Goal: Transaction & Acquisition: Purchase product/service

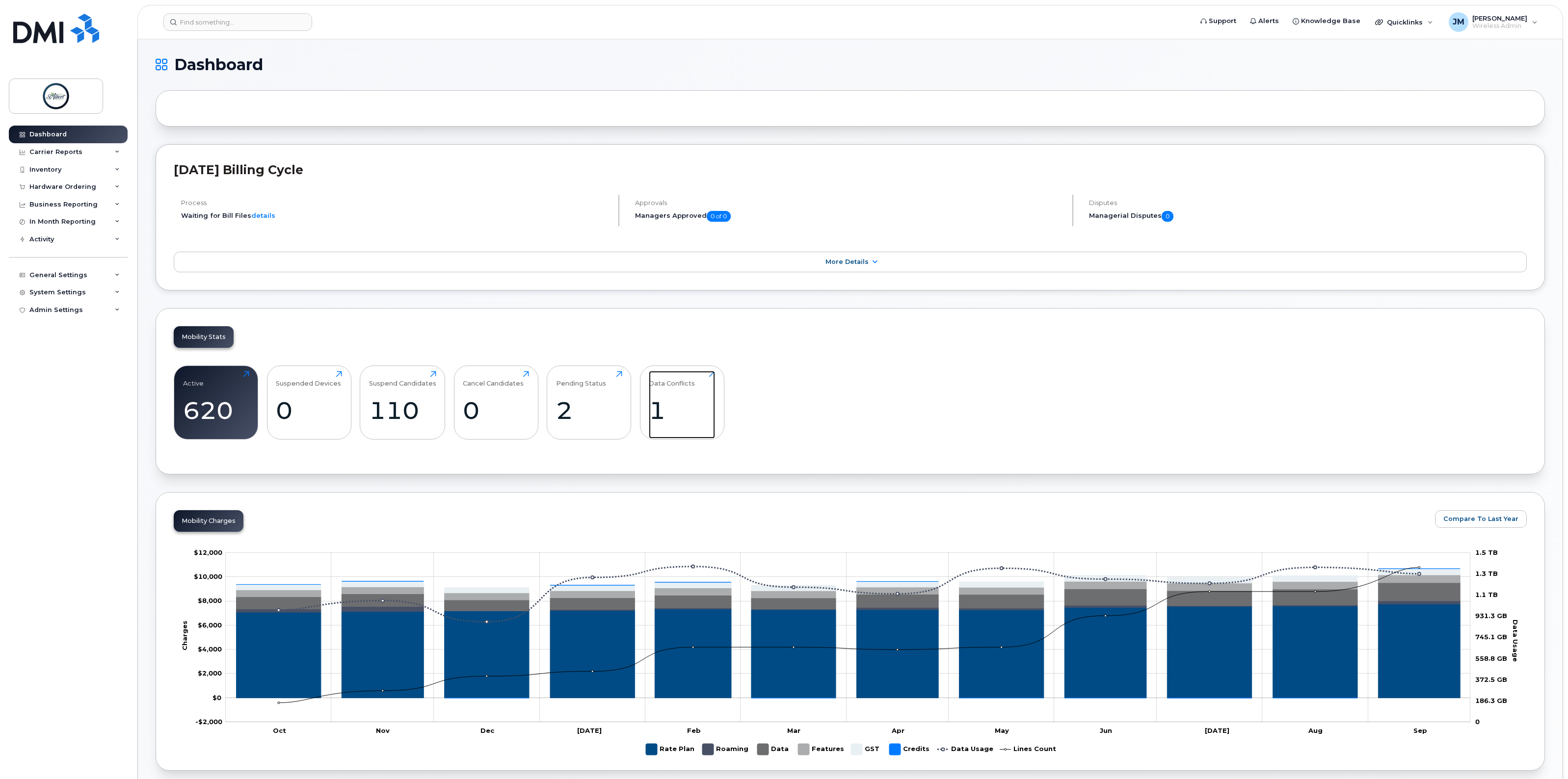
click at [677, 397] on div "Data Conflicts 1 Click to view more" at bounding box center [682, 402] width 66 height 63
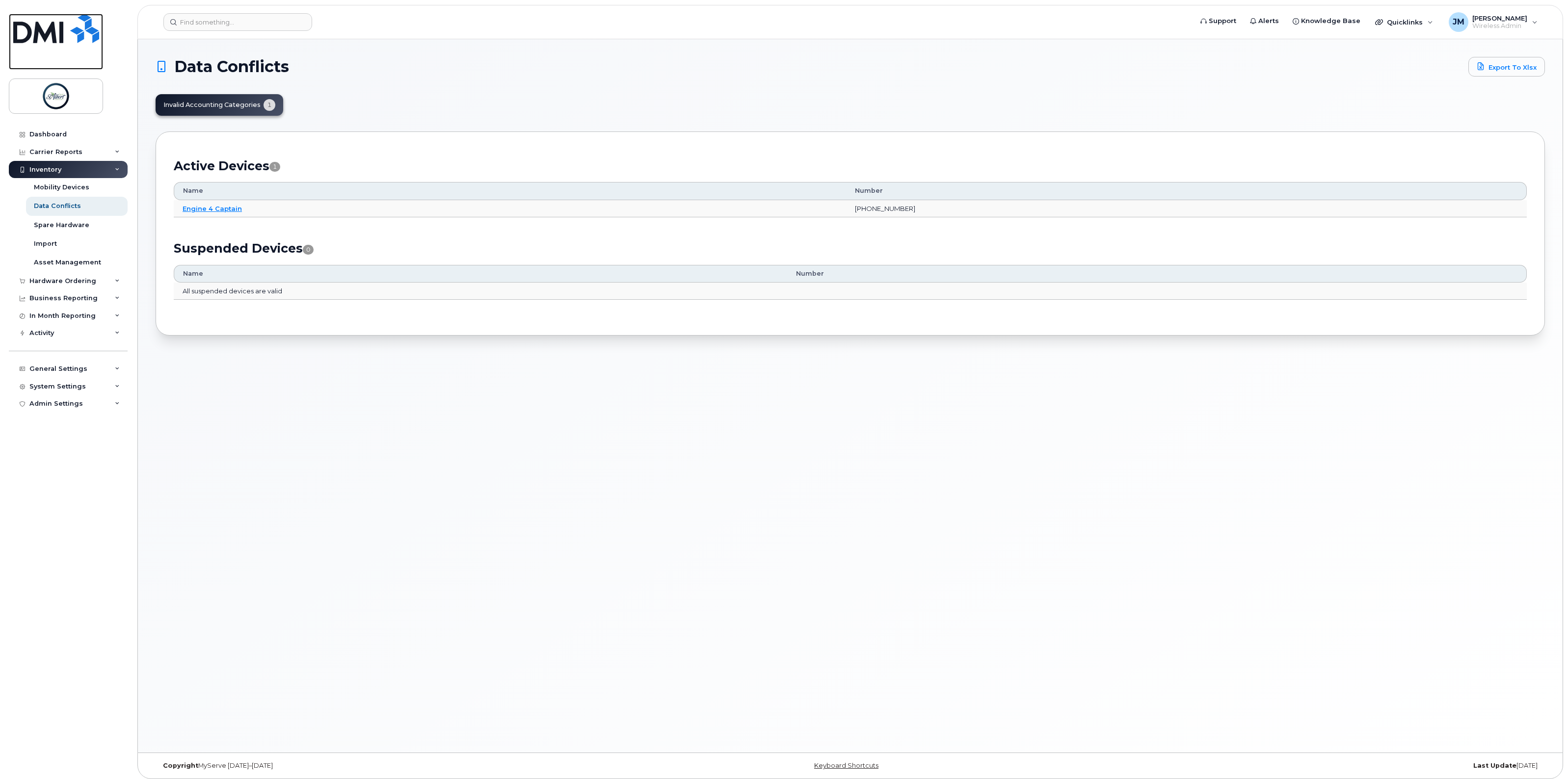
click at [66, 26] on img at bounding box center [56, 28] width 86 height 29
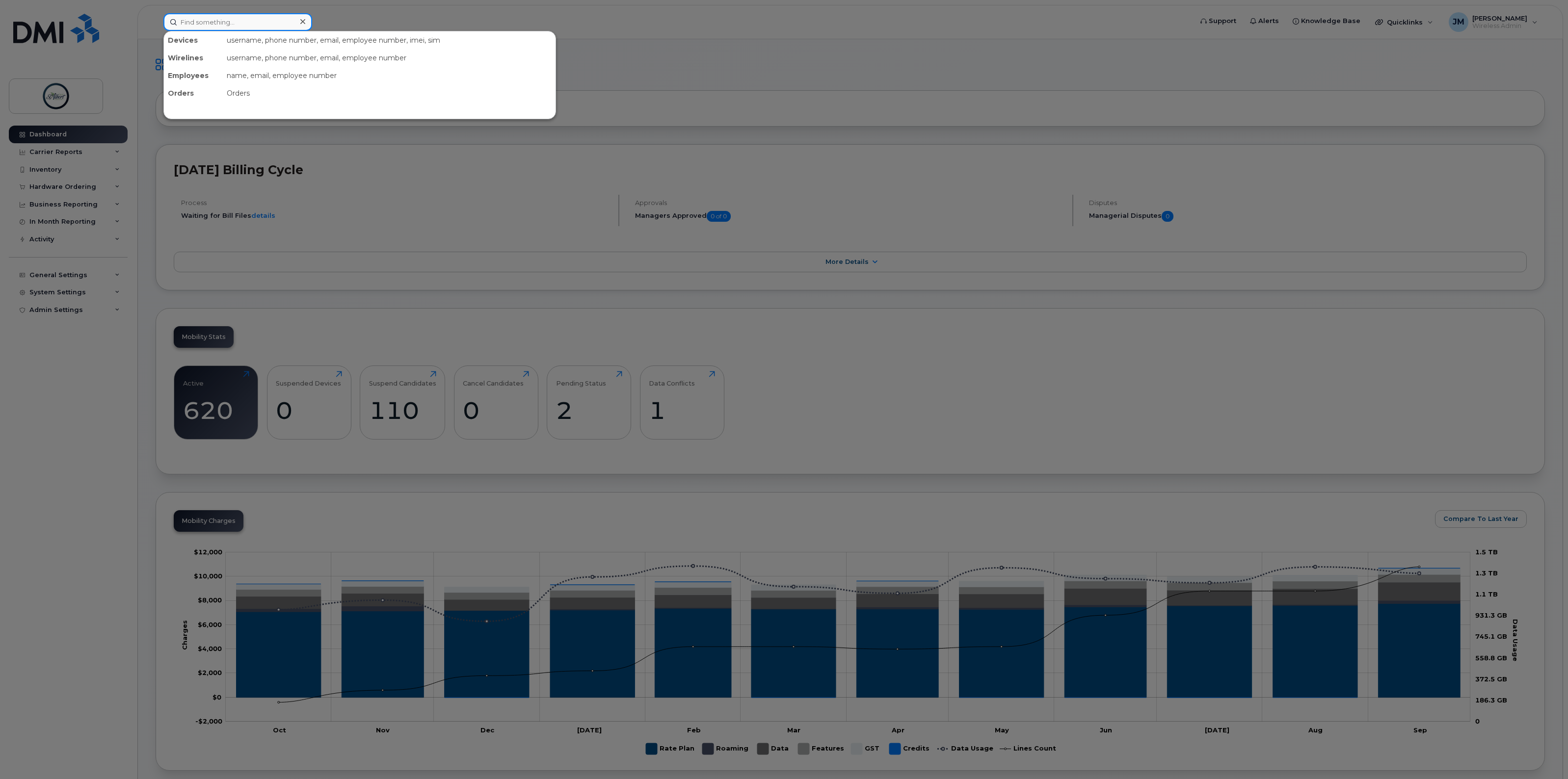
click at [201, 19] on input at bounding box center [238, 21] width 149 height 18
type input "erin nor"
drag, startPoint x: 150, startPoint y: 12, endPoint x: 124, endPoint y: 13, distance: 26.0
click at [156, 13] on div "erin nor No results" at bounding box center [675, 21] width 1038 height 18
click at [69, 164] on div at bounding box center [784, 390] width 1568 height 779
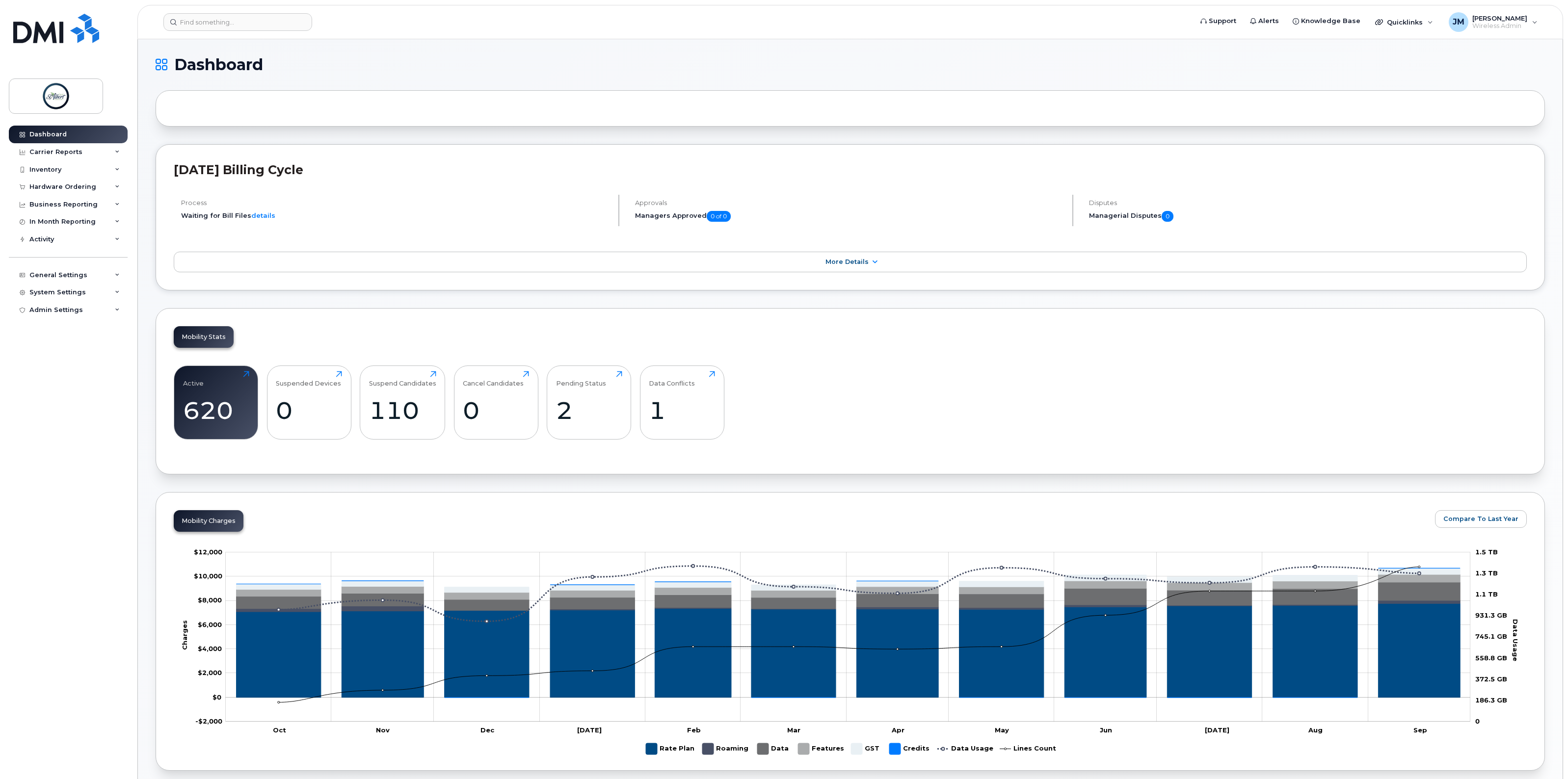
click at [49, 174] on div "Inventory" at bounding box center [45, 169] width 32 height 8
click at [58, 277] on div "Hardware Ordering" at bounding box center [68, 281] width 119 height 18
click at [47, 319] on div "Orders" at bounding box center [45, 317] width 24 height 9
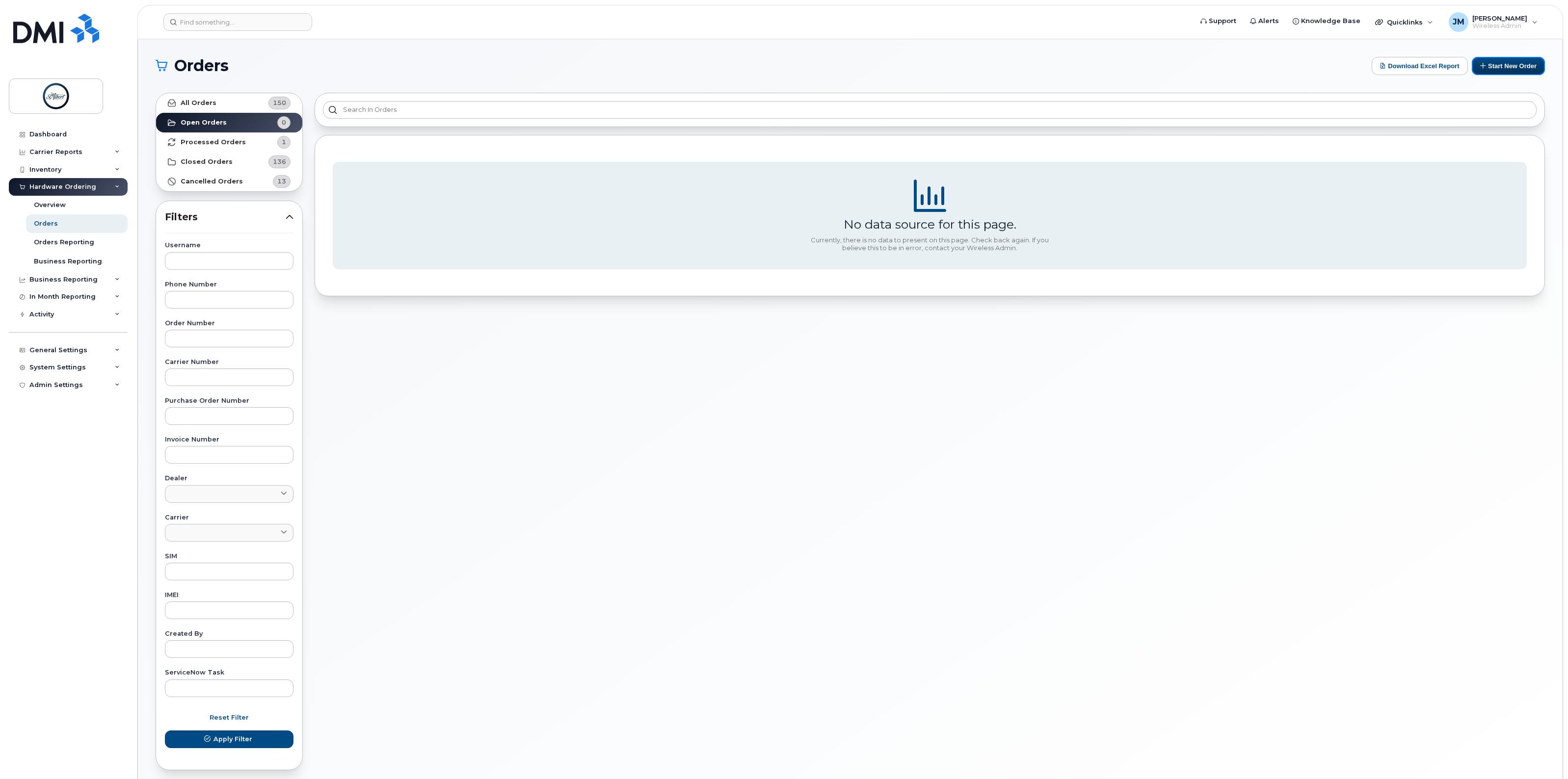
click at [1508, 66] on button "Start New Order" at bounding box center [1508, 66] width 73 height 18
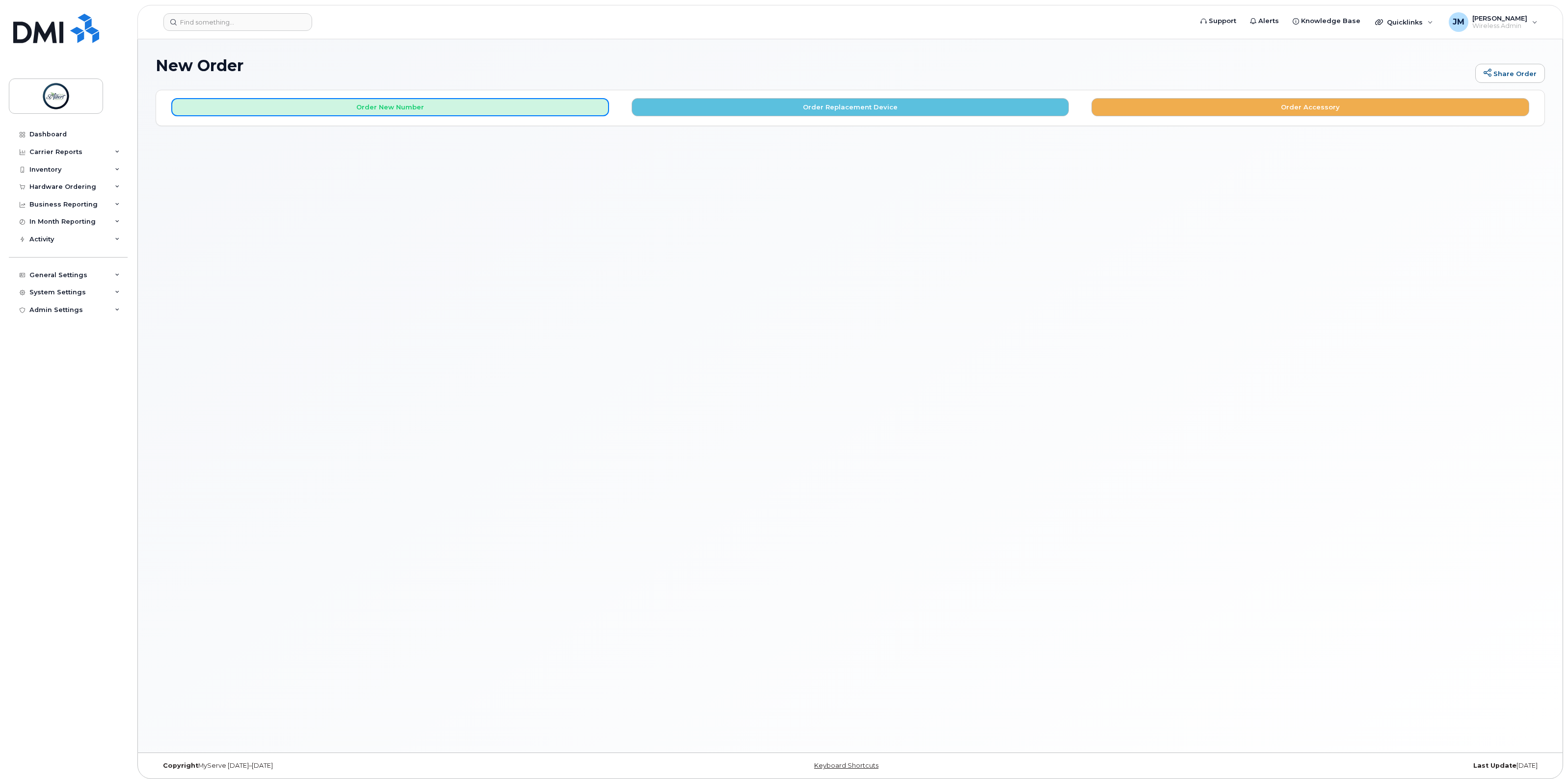
click at [383, 114] on button "Order New Number" at bounding box center [390, 107] width 438 height 18
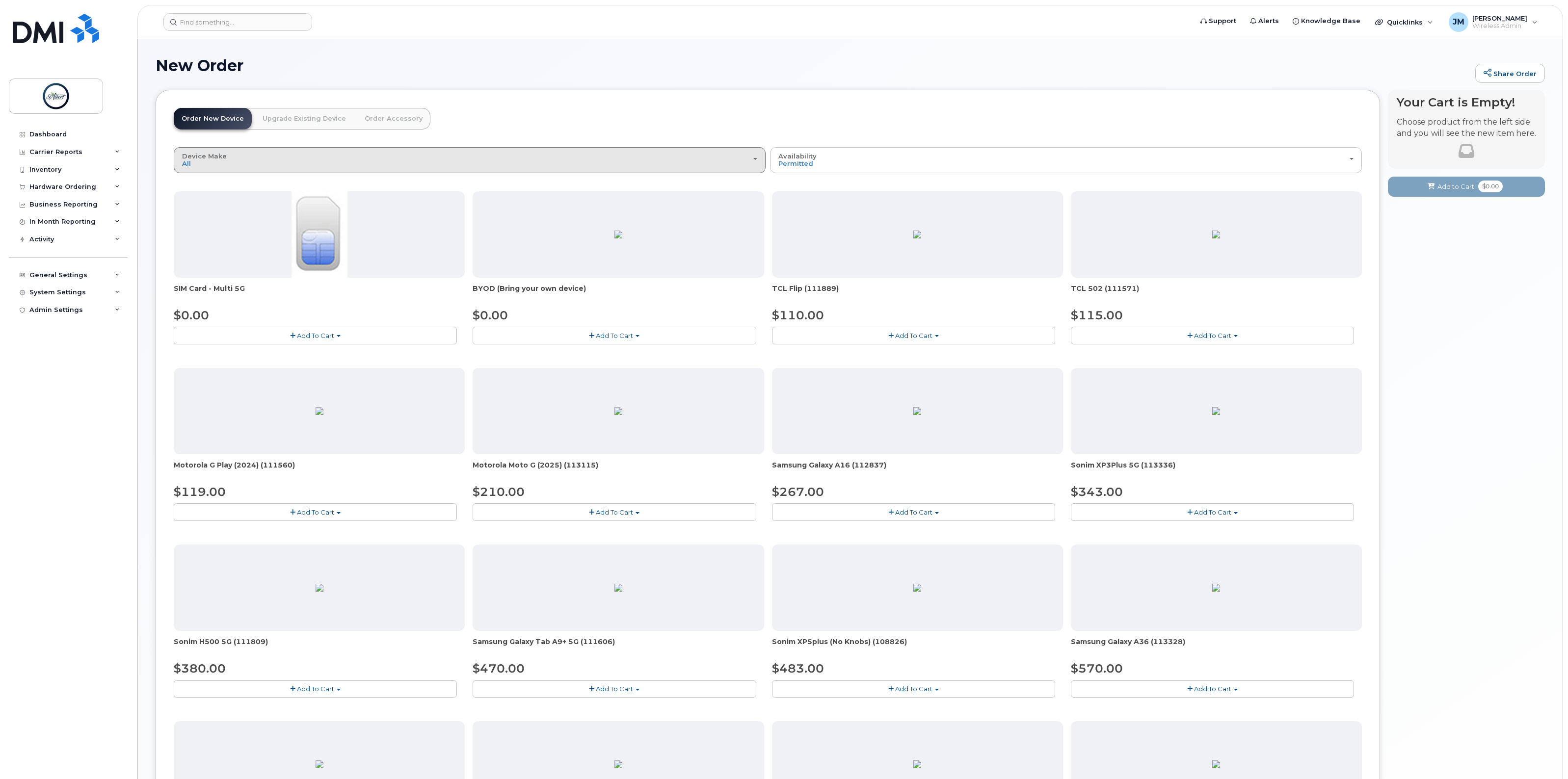
click at [296, 158] on div "Device Make All Aircard Android Cell Phone iPhone Tablet" at bounding box center [469, 160] width 575 height 15
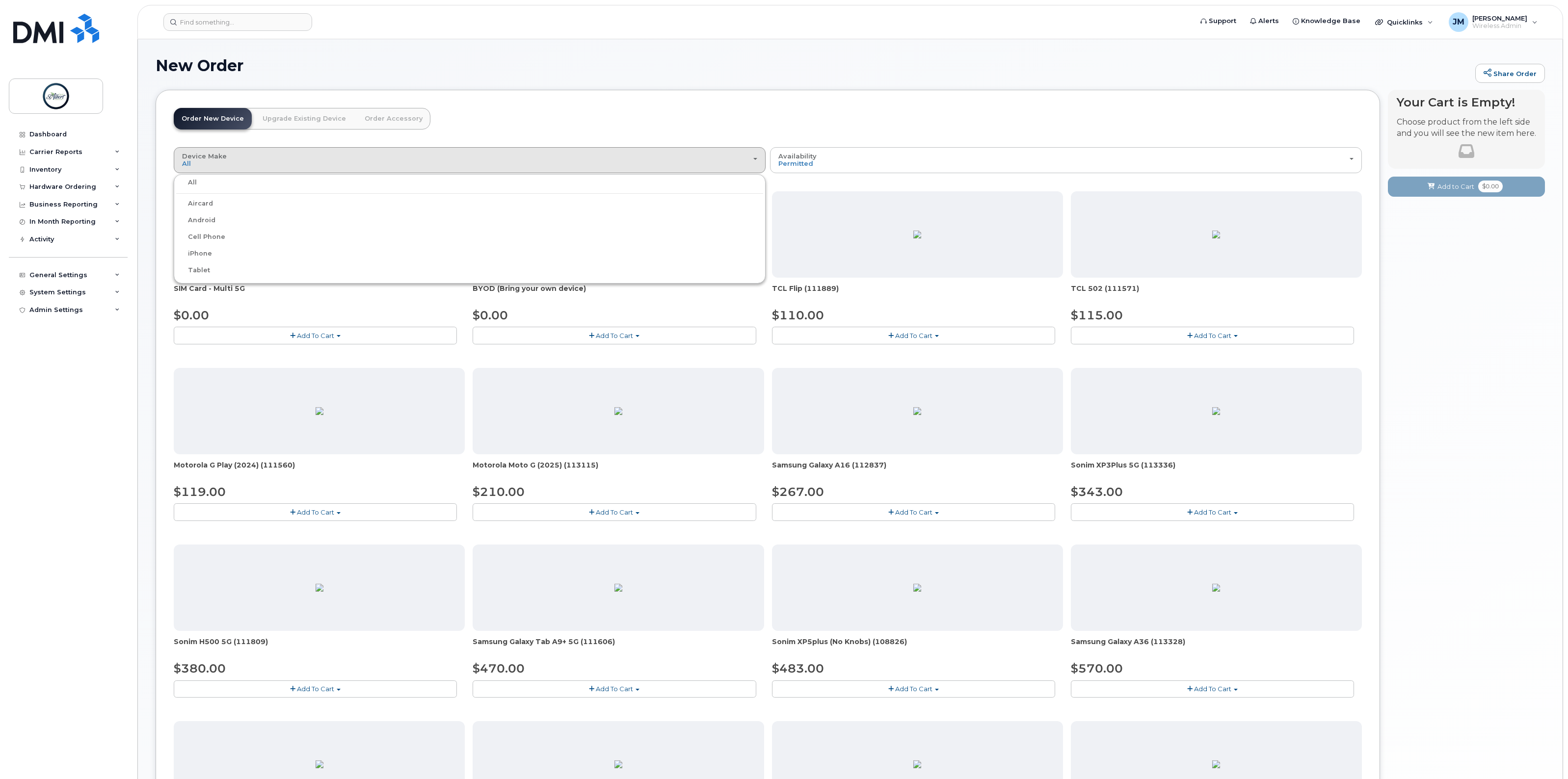
click at [195, 251] on label "iPhone" at bounding box center [193, 254] width 36 height 12
click at [0, 0] on input "iPhone" at bounding box center [0, 0] width 0 height 0
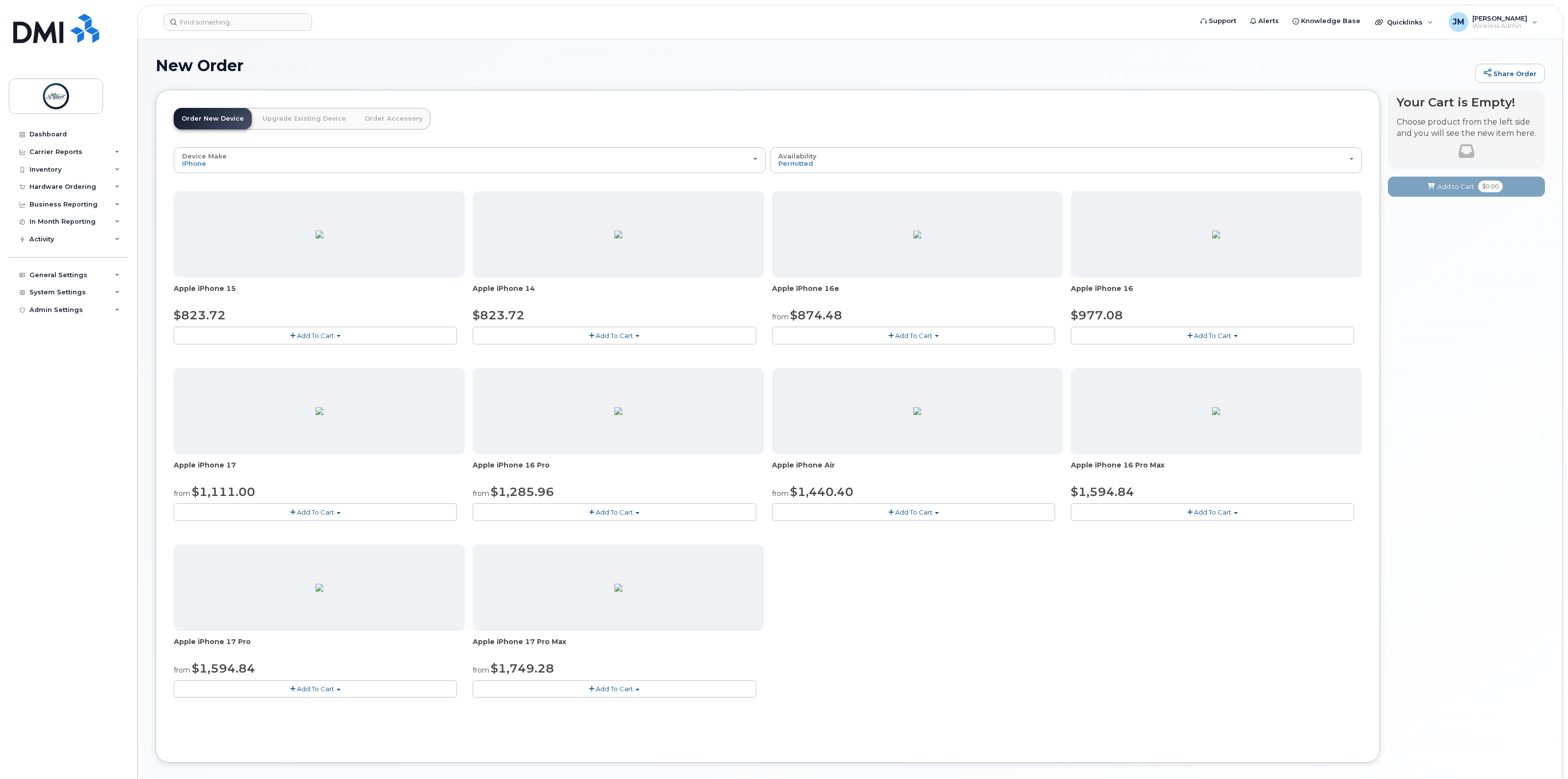
click at [626, 336] on span "Add To Cart" at bounding box center [614, 336] width 37 height 8
click at [543, 367] on link "$823.72 - 30-day activation (128GB model)" at bounding box center [555, 365] width 160 height 12
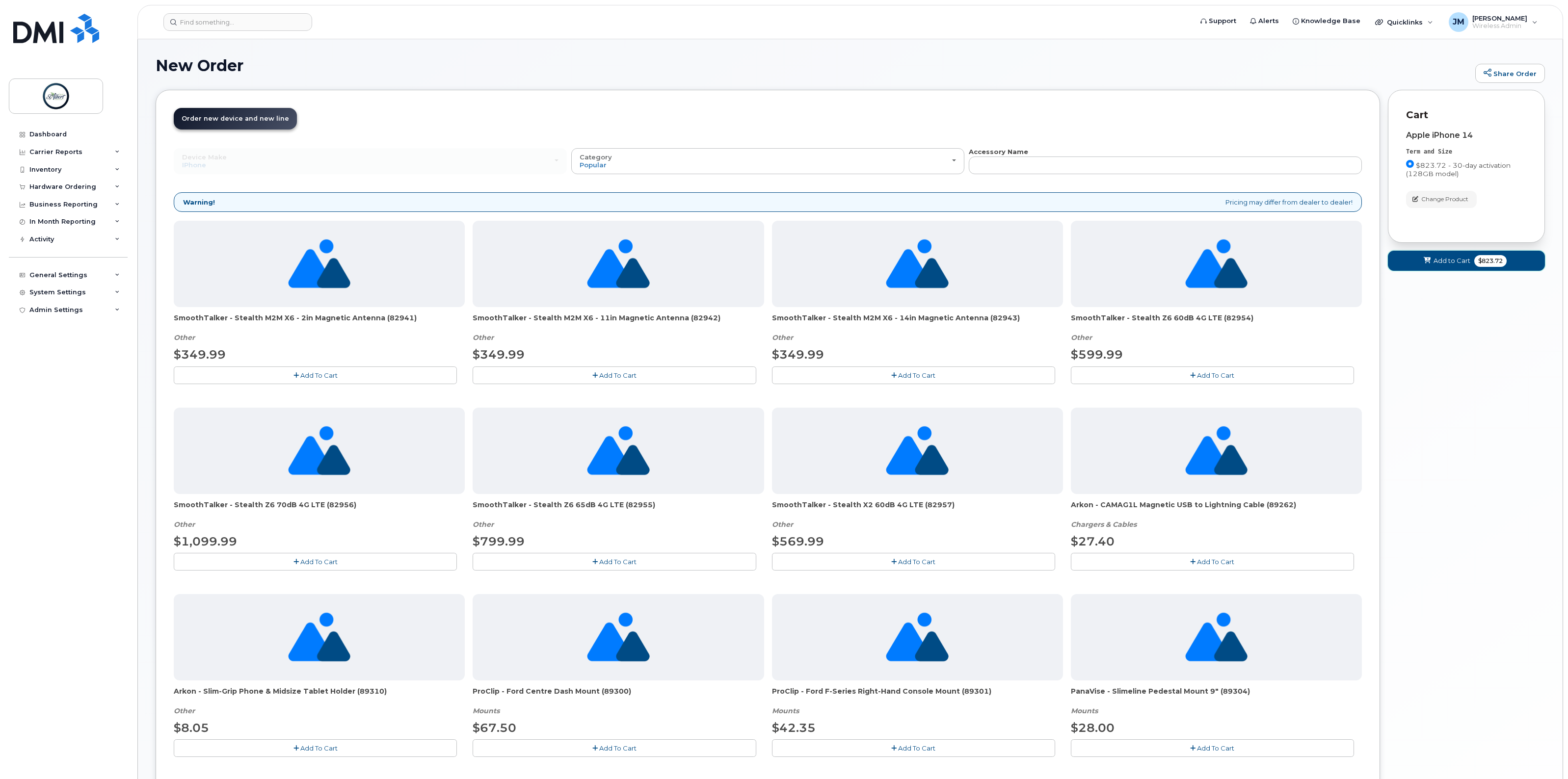
click at [1454, 266] on span "Add to Cart" at bounding box center [1452, 261] width 37 height 9
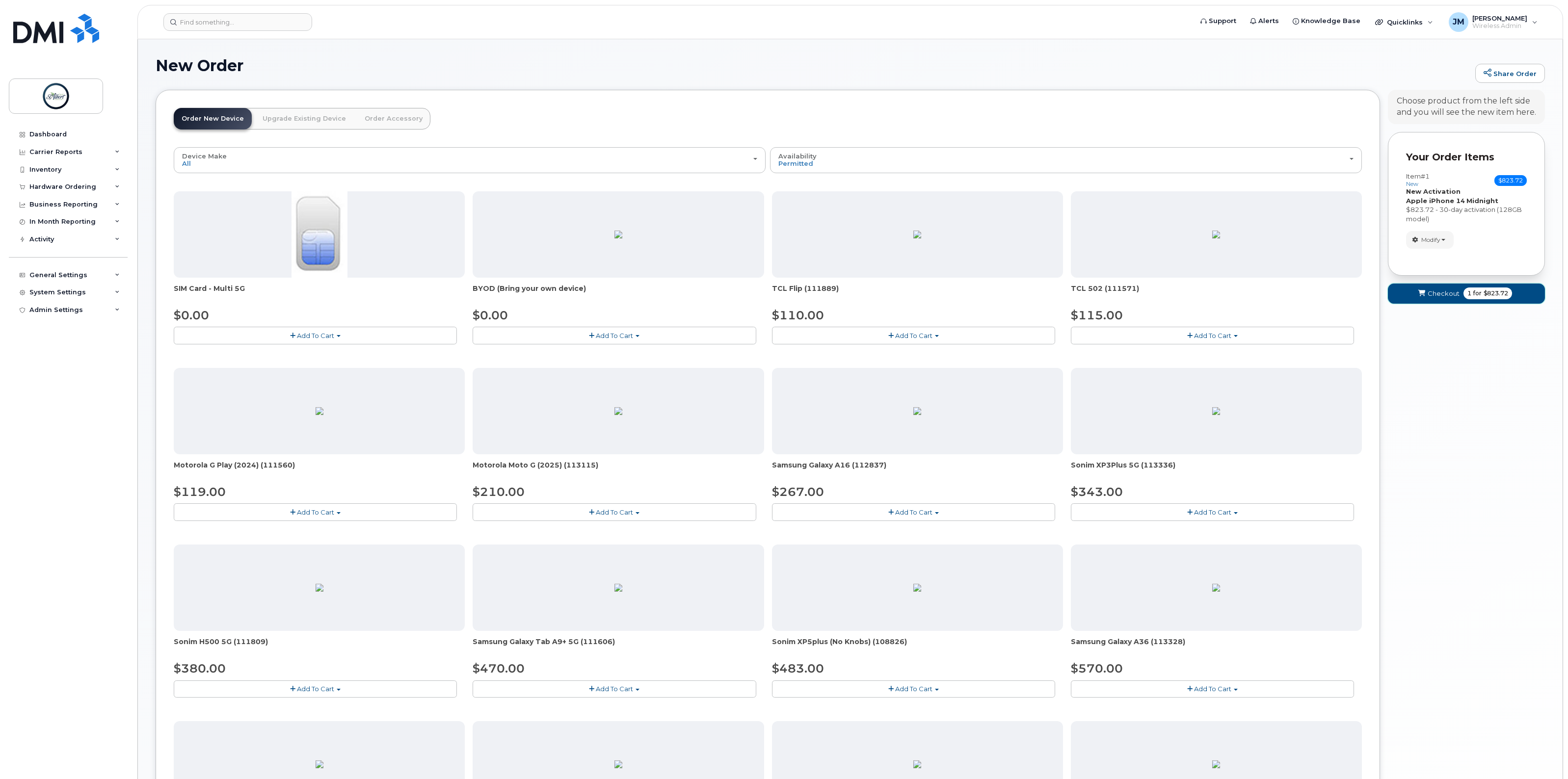
click at [1449, 299] on span "Checkout" at bounding box center [1443, 293] width 32 height 9
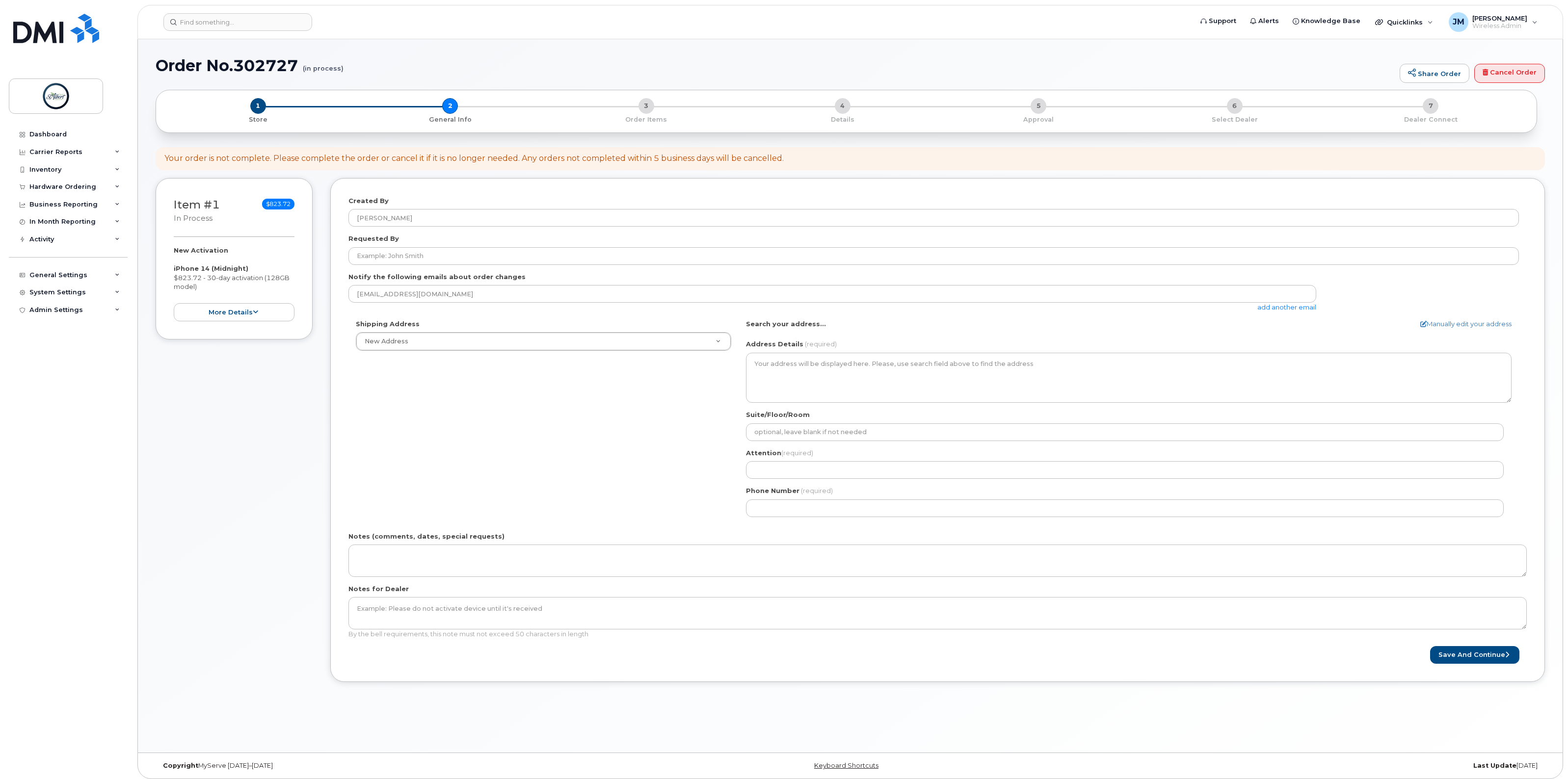
select select
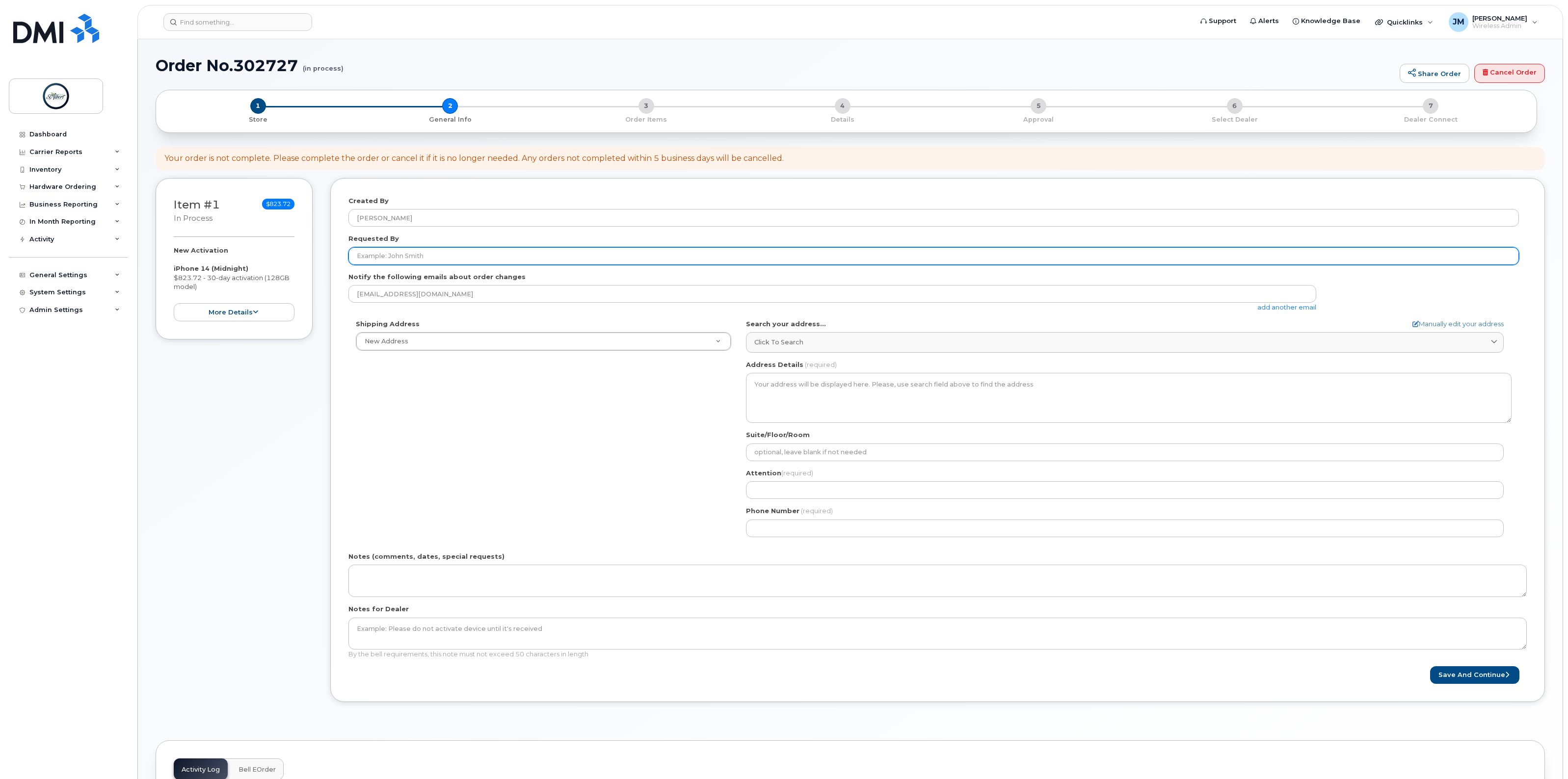
click at [401, 256] on input "Requested By" at bounding box center [934, 256] width 1171 height 18
click at [371, 251] on input "Requested By" at bounding box center [934, 256] width 1171 height 18
type input "[PERSON_NAME]"
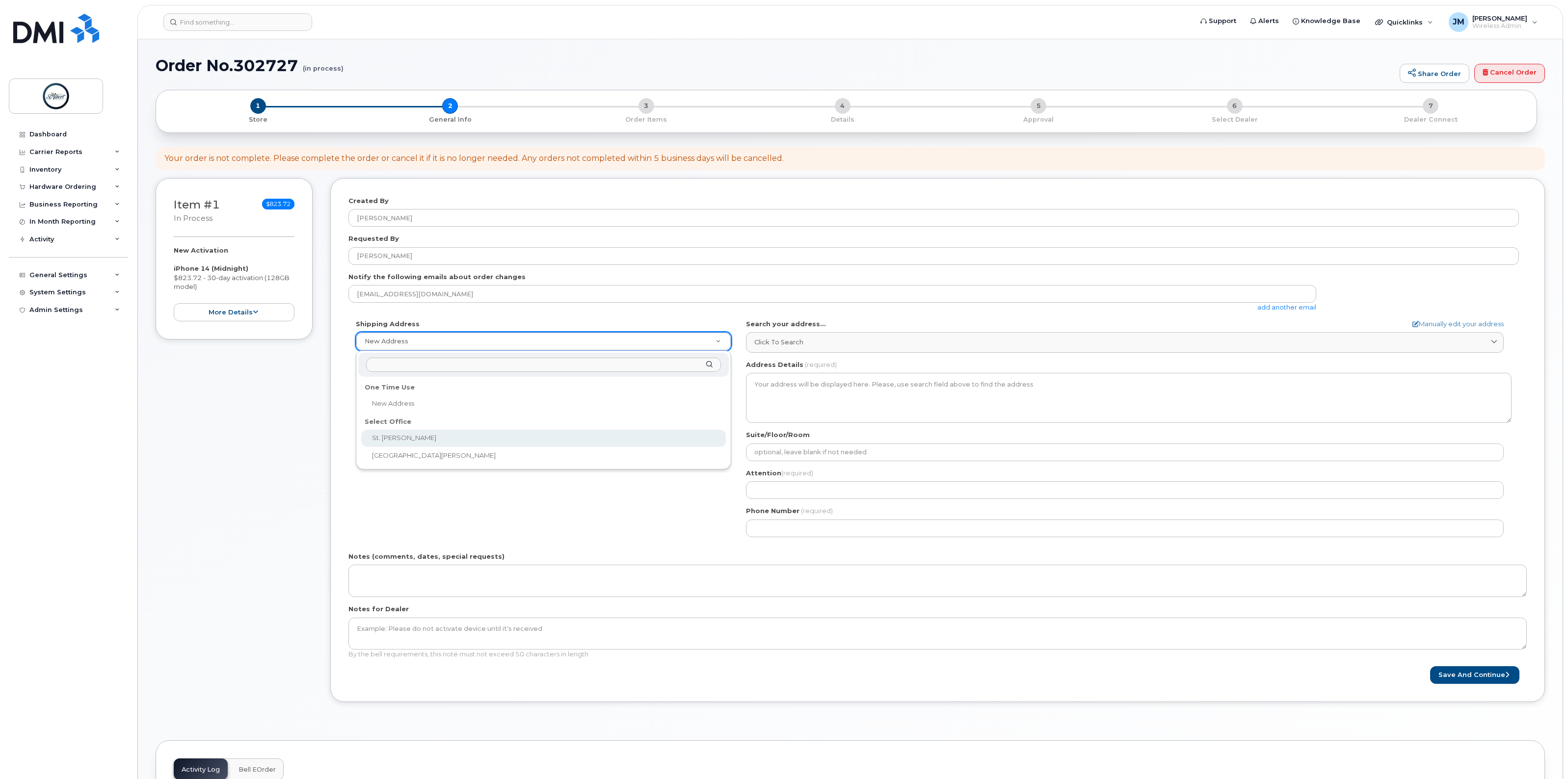
select select
type textarea "5 St Anne St Office 2100 2nd Floor St. Albert Place (City Hall) St. Albert Albe…"
type input "[PERSON_NAME]"
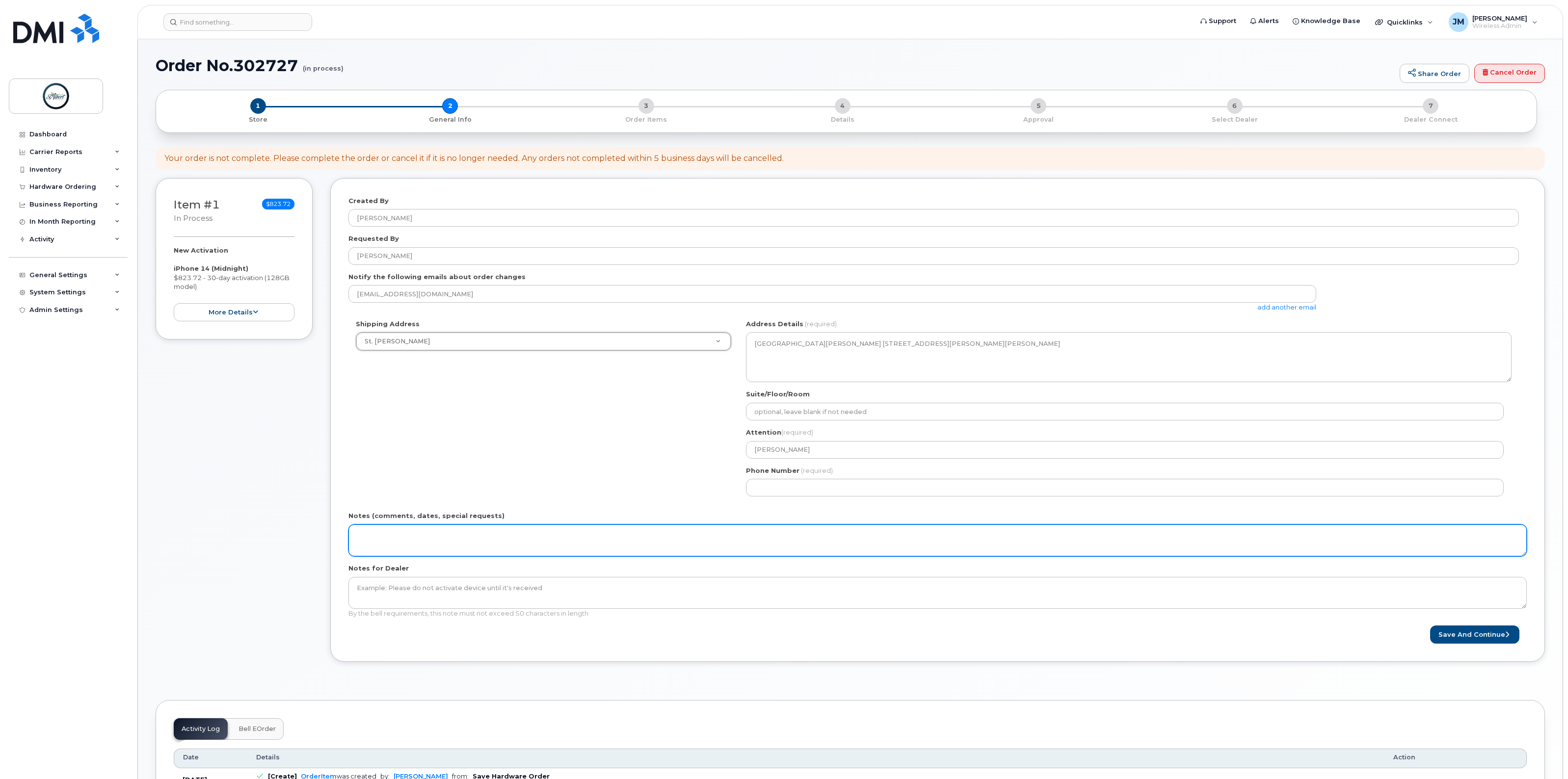
click at [435, 539] on textarea "Notes (comments, dates, special requests)" at bounding box center [938, 541] width 1178 height 32
click at [391, 532] on textarea "SR" at bounding box center [938, 541] width 1178 height 32
type textarea "SR 13959"
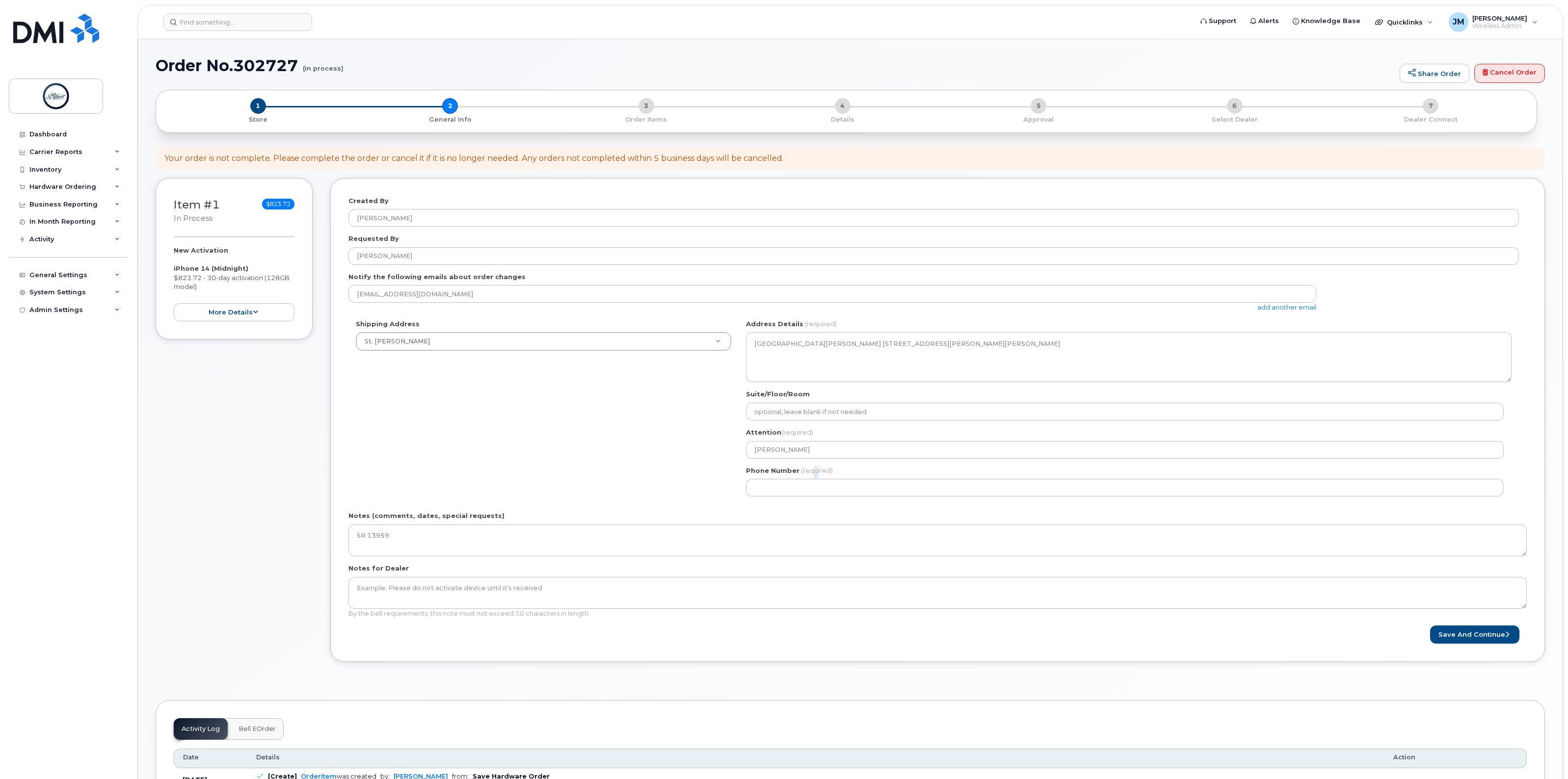
drag, startPoint x: 811, startPoint y: 476, endPoint x: 807, endPoint y: 481, distance: 6.4
click at [807, 481] on div "Phone Number (required)" at bounding box center [1128, 482] width 765 height 31
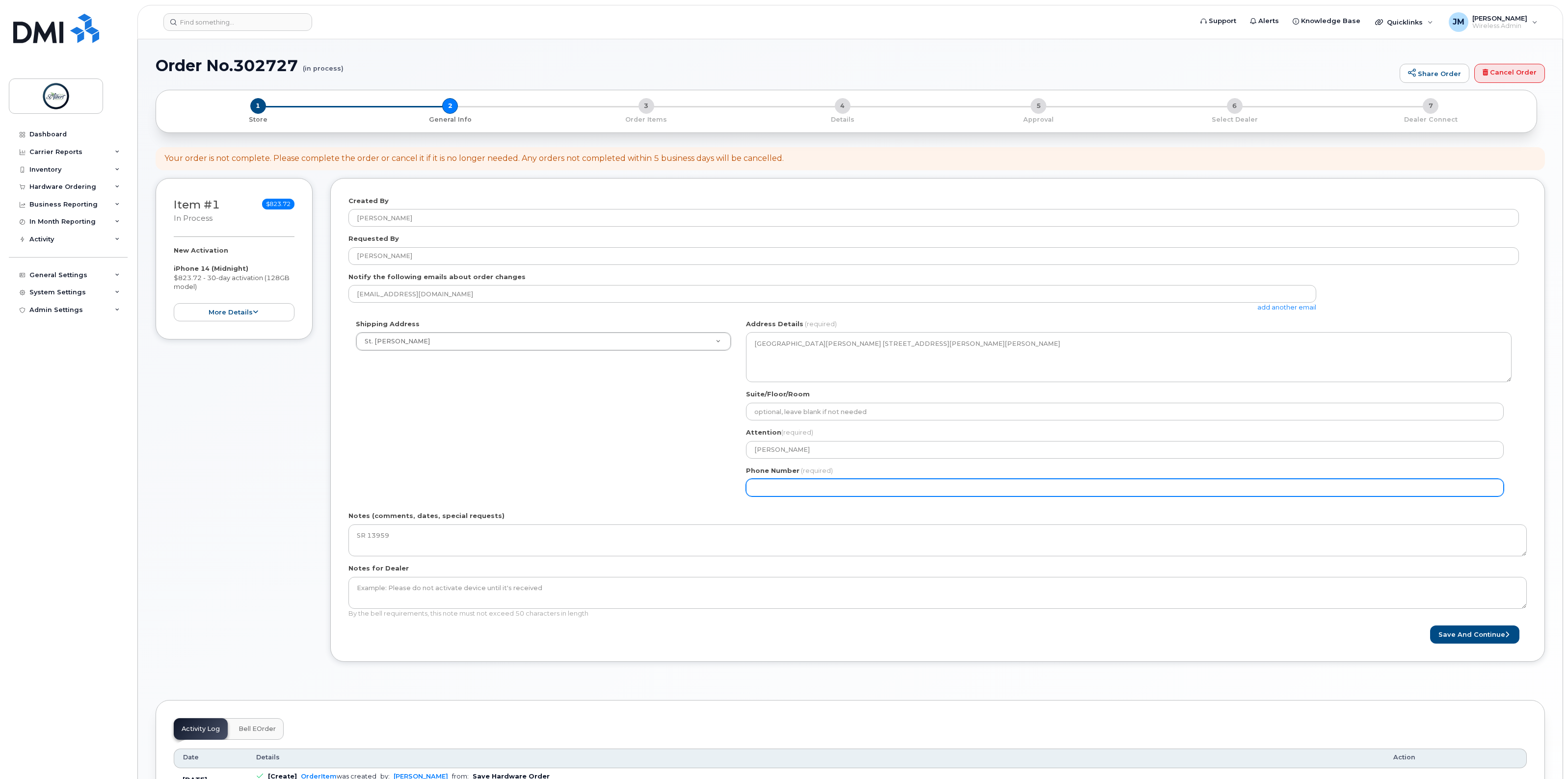
click at [801, 489] on input "Phone Number" at bounding box center [1125, 488] width 758 height 18
select select
drag, startPoint x: 782, startPoint y: 486, endPoint x: 771, endPoint y: 482, distance: 11.7
click at [771, 482] on input "587310" at bounding box center [1125, 488] width 758 height 18
type input "587340375"
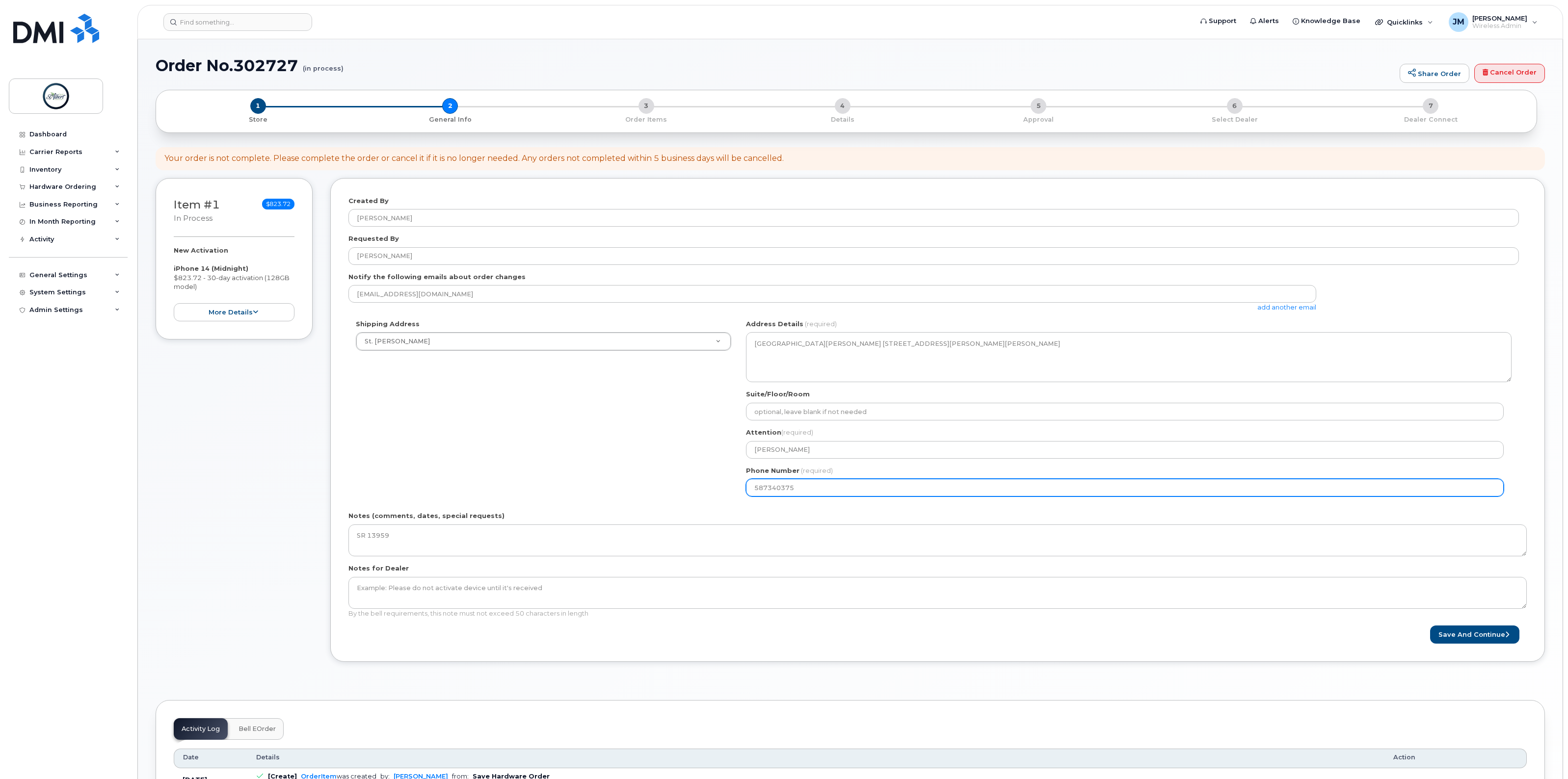
select select
type input "5873403756"
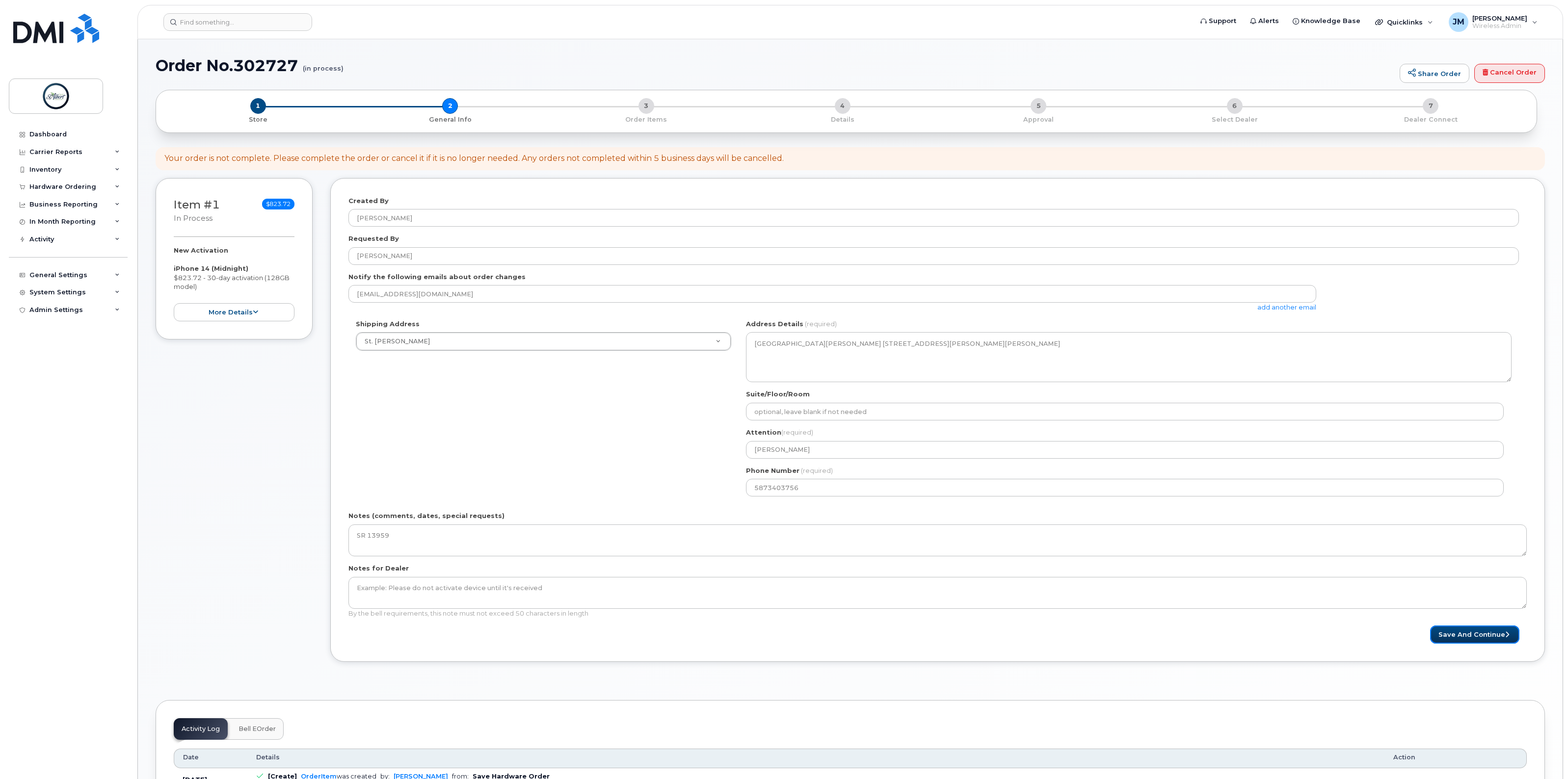
click at [1454, 634] on button "Save and Continue" at bounding box center [1475, 635] width 90 height 18
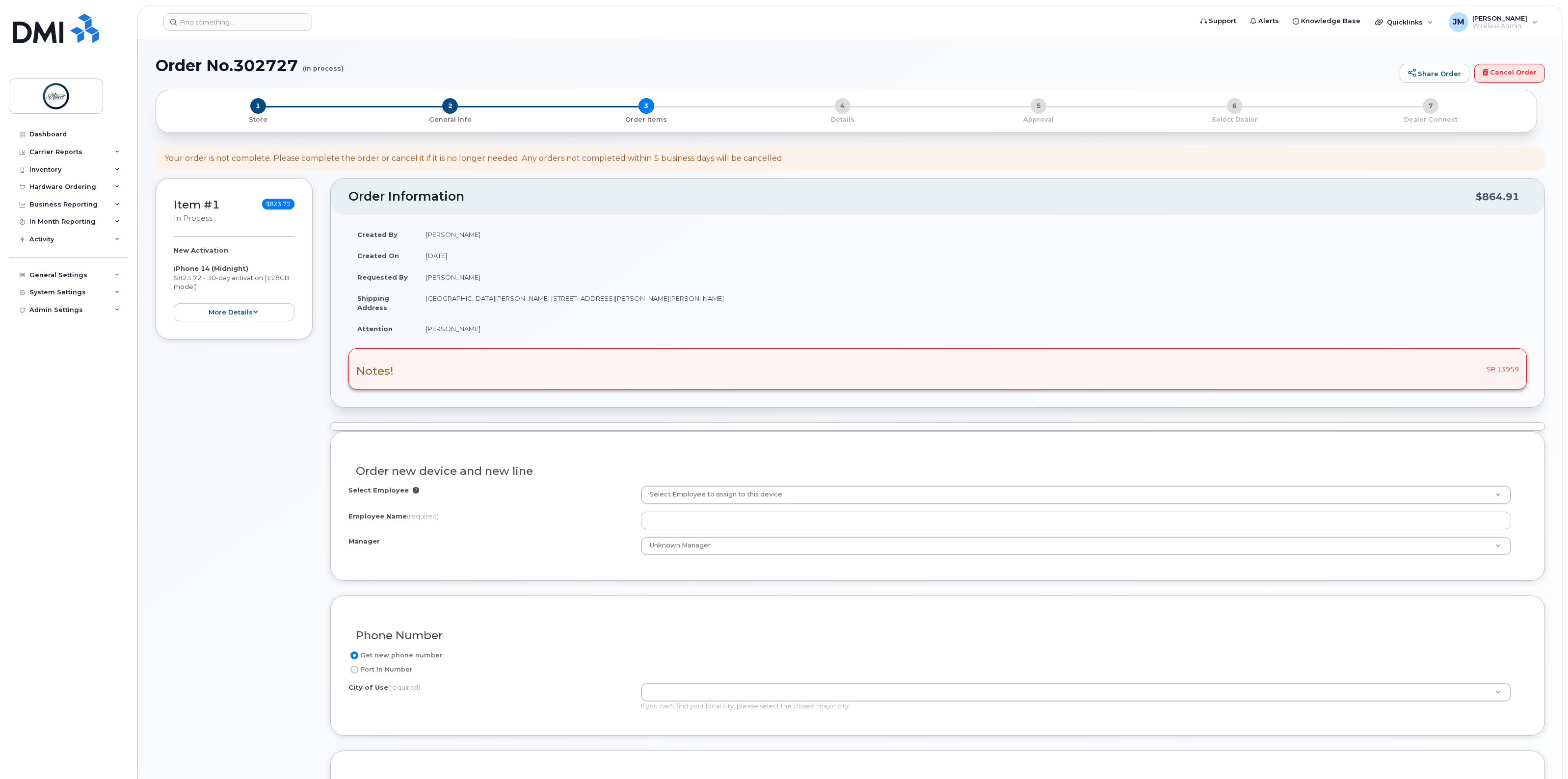
select select
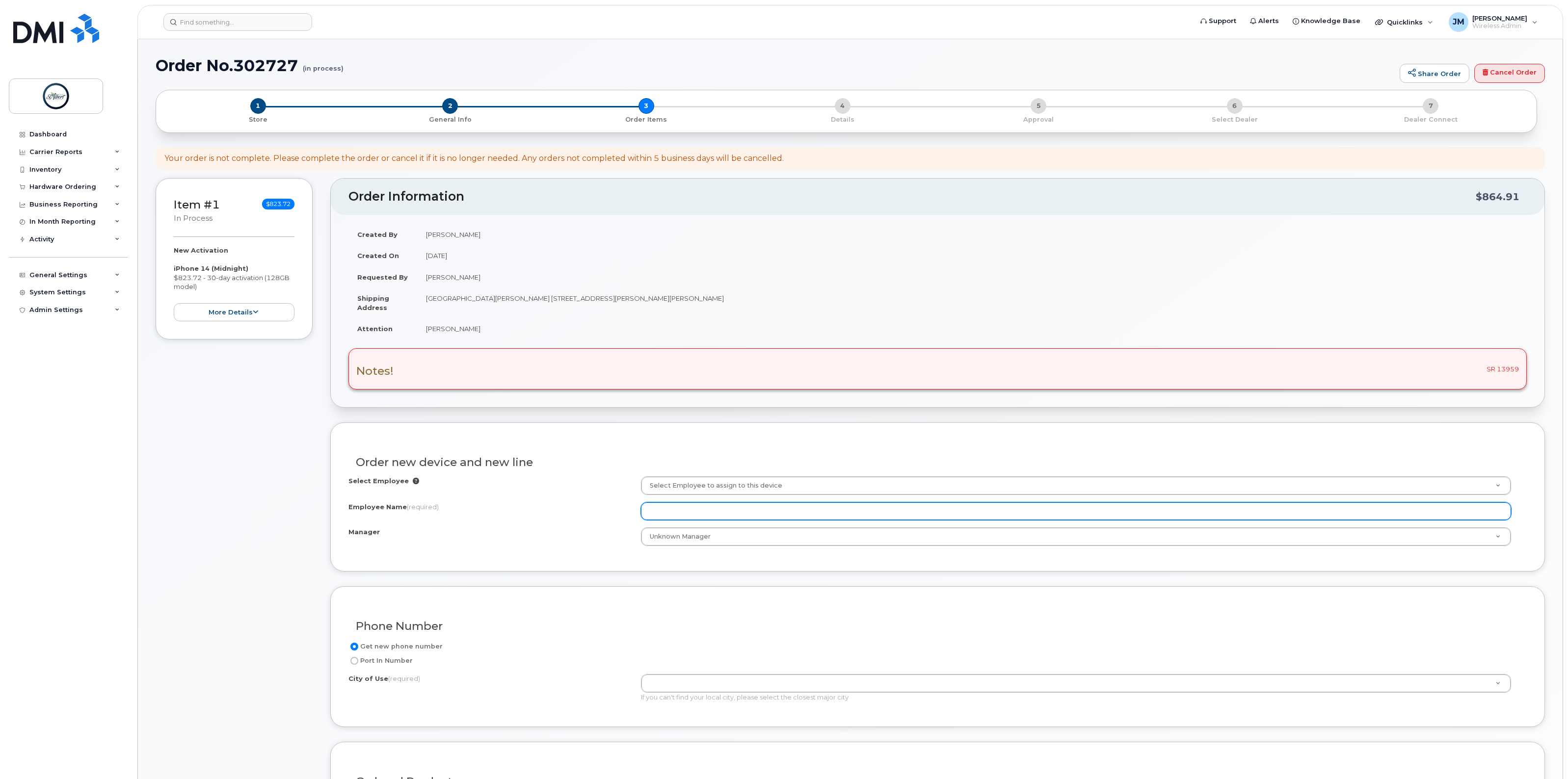
click at [682, 513] on input "Employee Name (required)" at bounding box center [1076, 511] width 870 height 18
type input "Erin North"
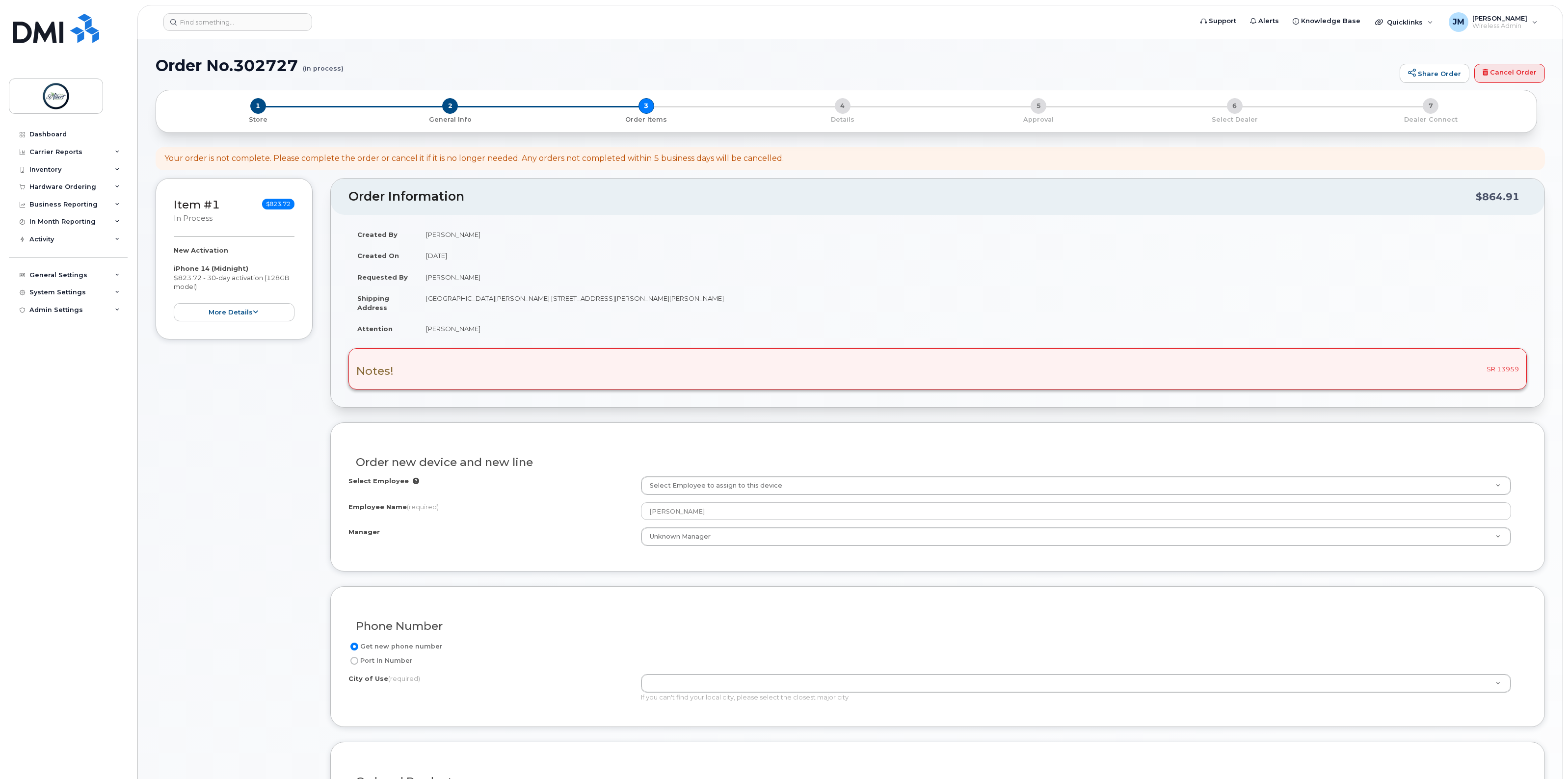
click at [355, 662] on input "Port In Number" at bounding box center [355, 661] width 8 height 8
radio input "true"
click at [375, 649] on label "Get new phone number" at bounding box center [395, 647] width 94 height 12
click at [358, 649] on input "Get new phone number" at bounding box center [355, 647] width 8 height 8
radio input "true"
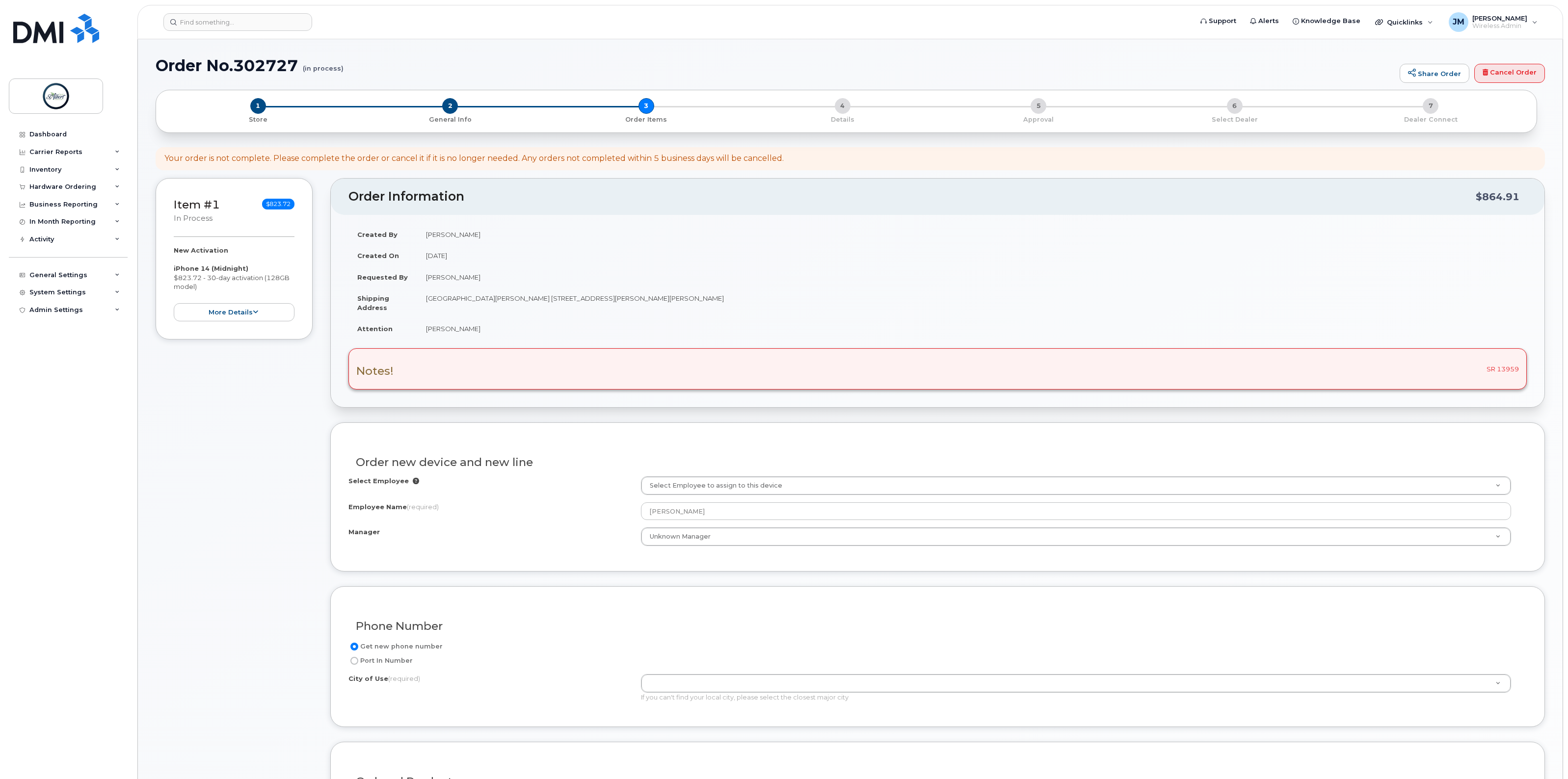
drag, startPoint x: 700, startPoint y: 671, endPoint x: 697, endPoint y: 678, distance: 7.6
click at [699, 674] on div "Get new phone number Port In Number City of Use (required) If you can't find yo…" at bounding box center [938, 675] width 1178 height 69
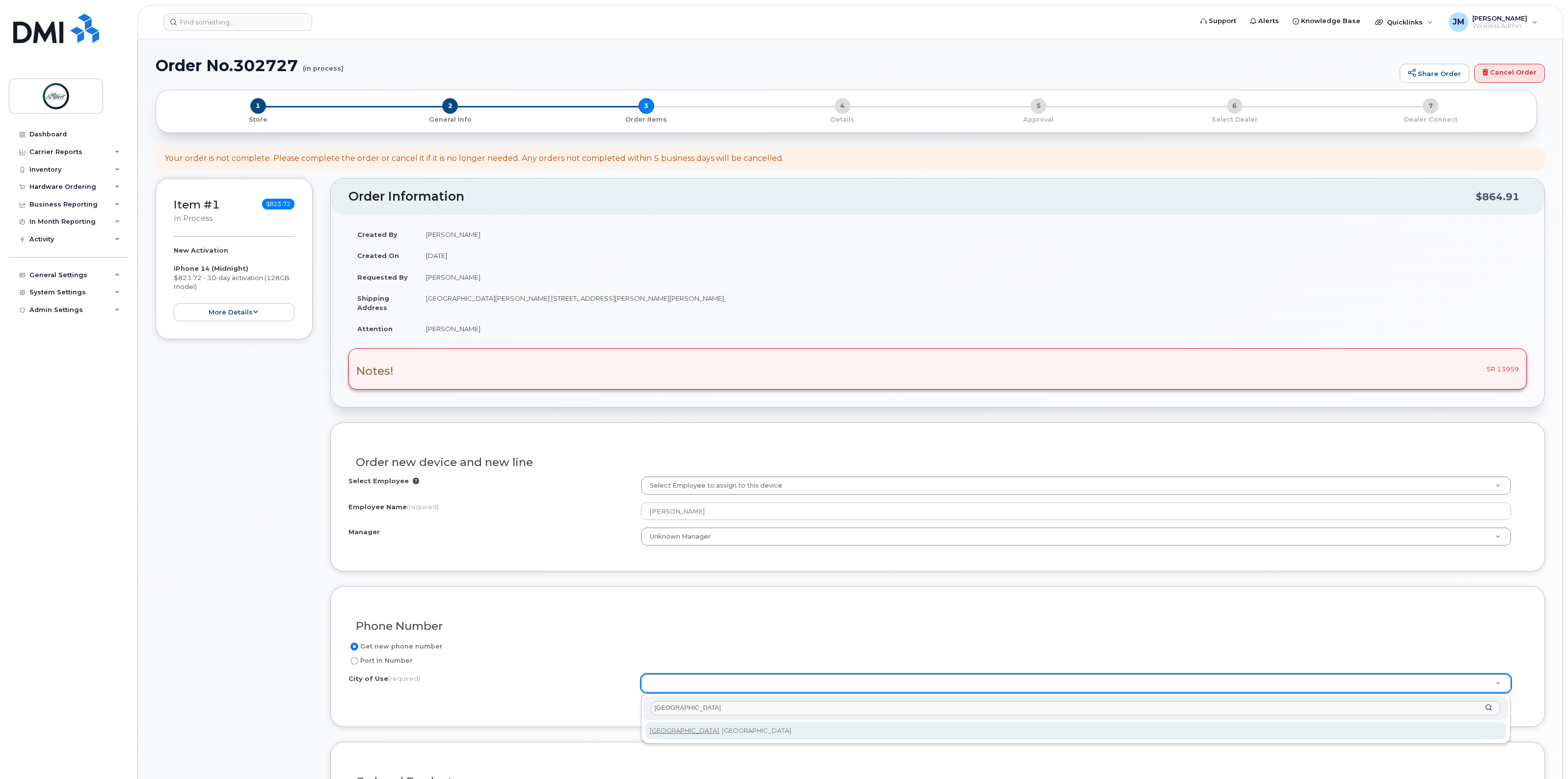
type input "edmonton"
type input "182"
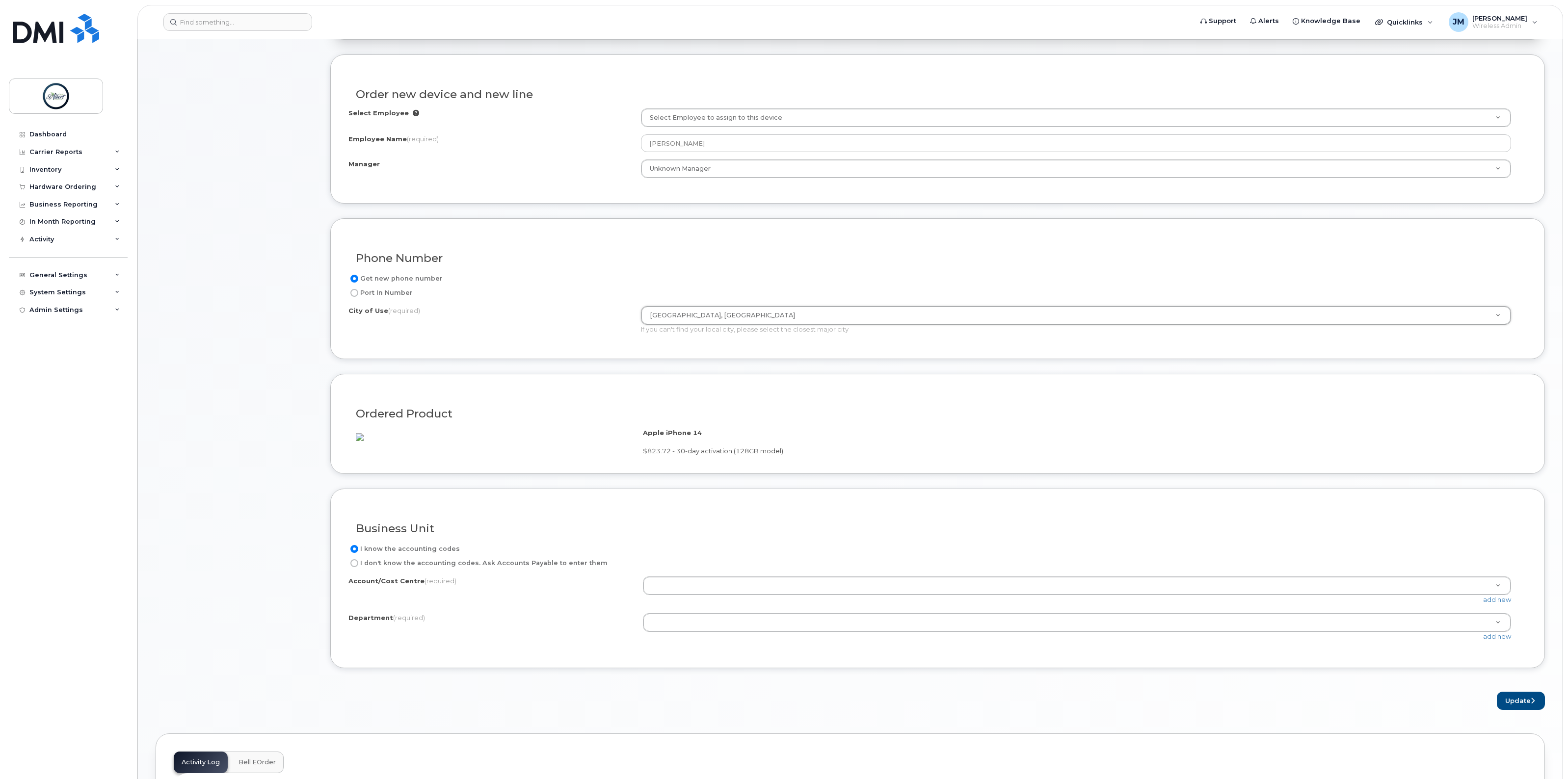
scroll to position [429, 0]
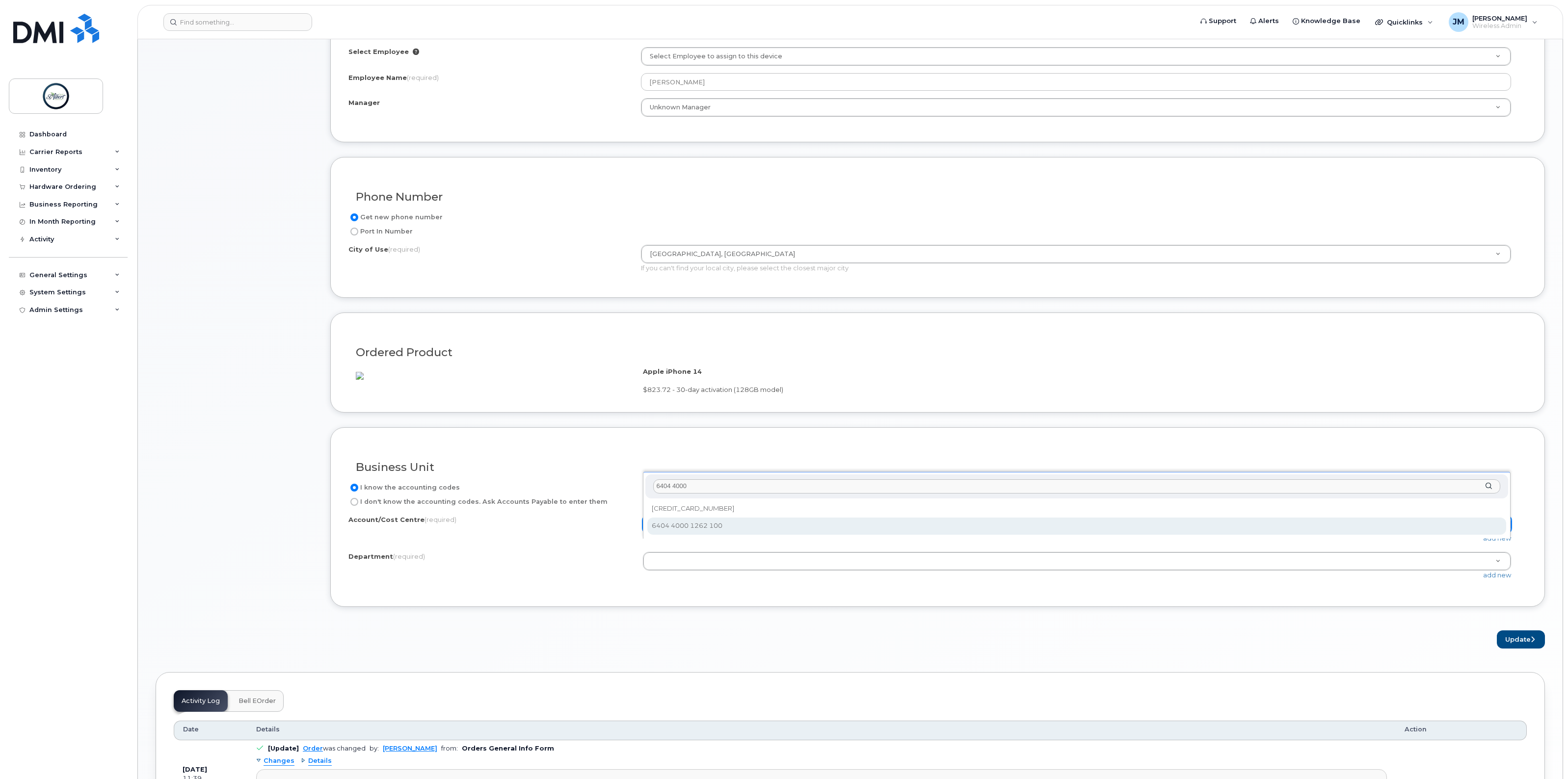
type input "6404 4000"
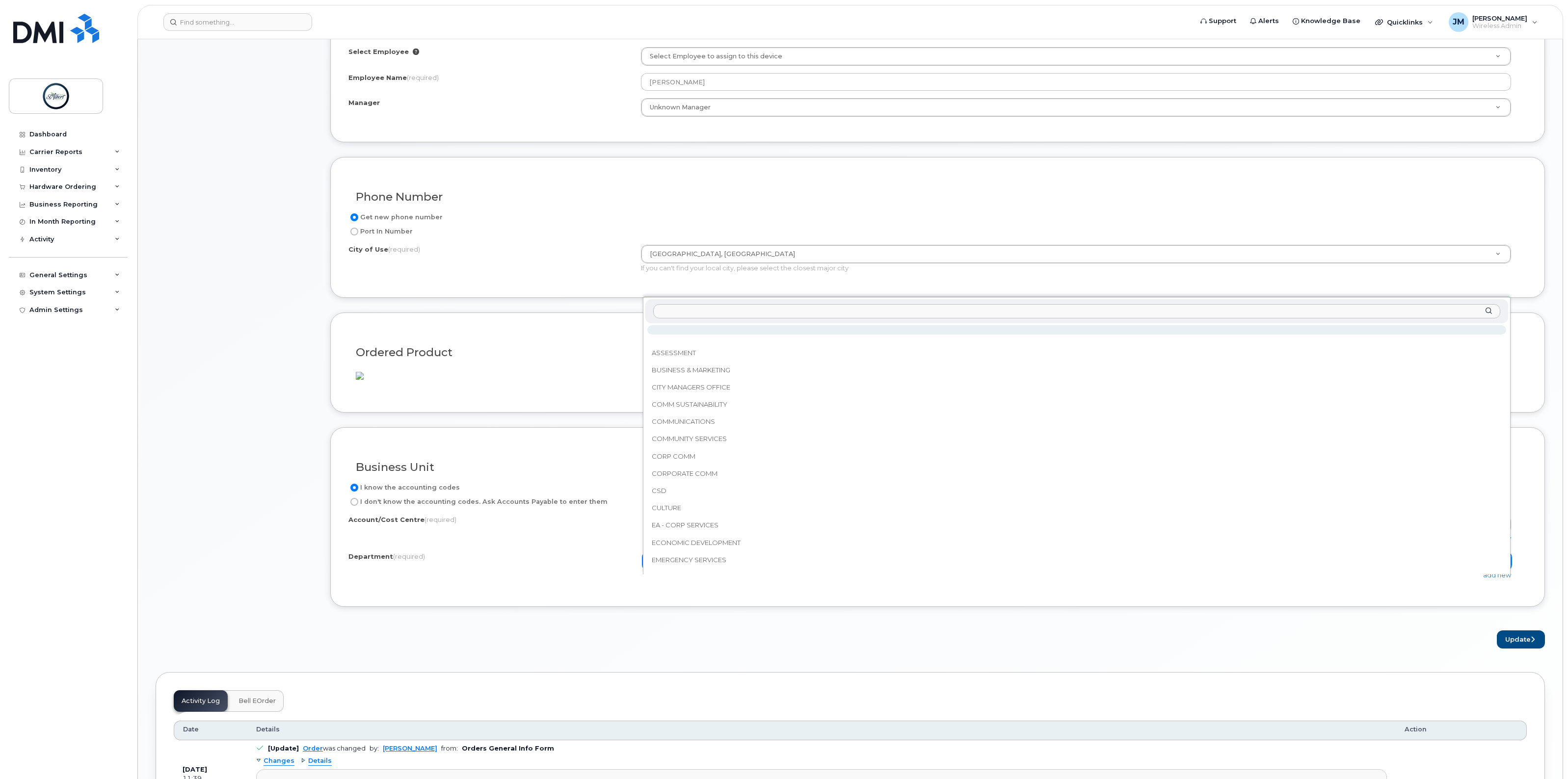
click at [696, 313] on input "text" at bounding box center [1076, 312] width 847 height 14
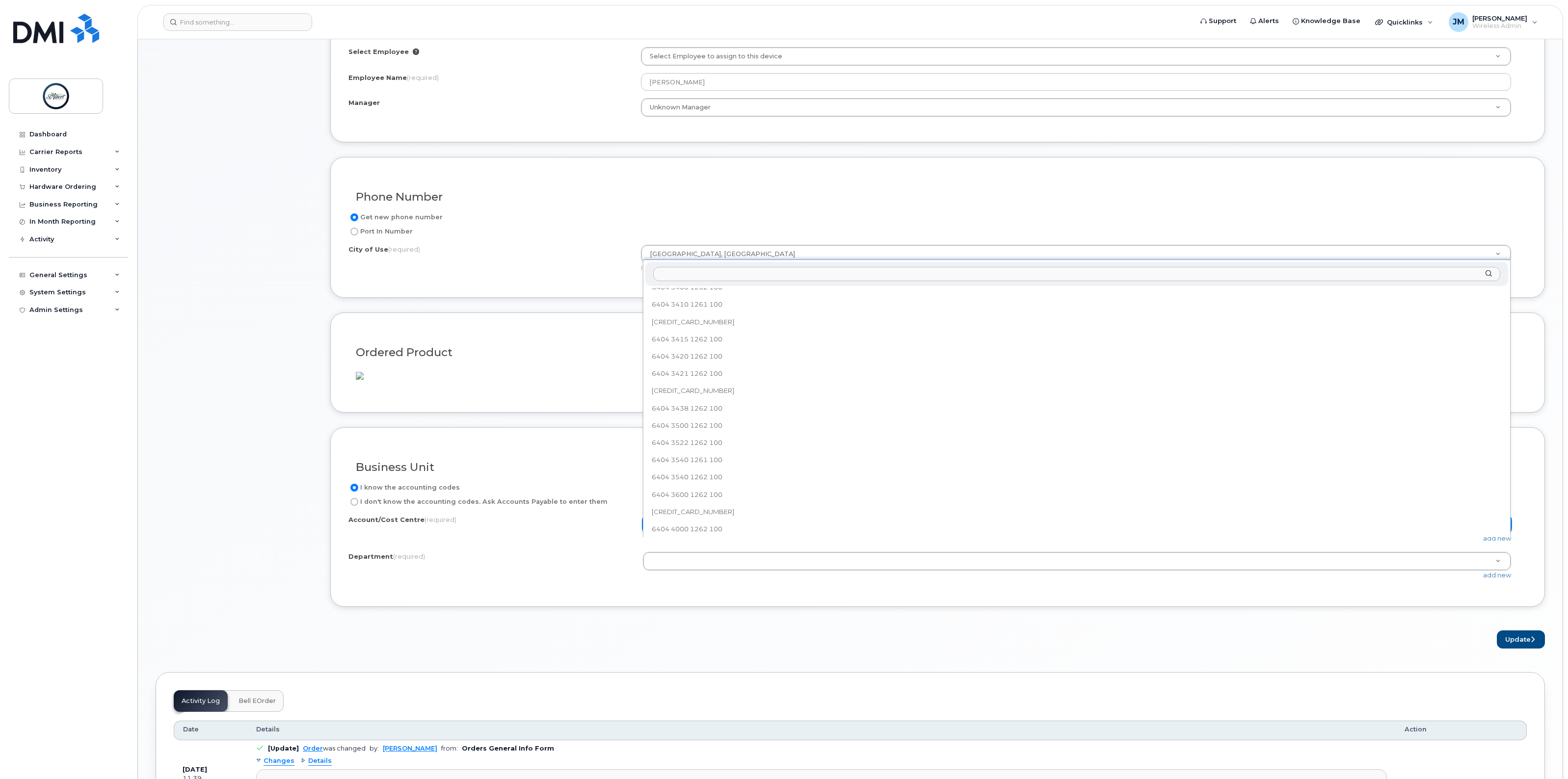
scroll to position [808, 0]
select select "6404 4000 1262 100"
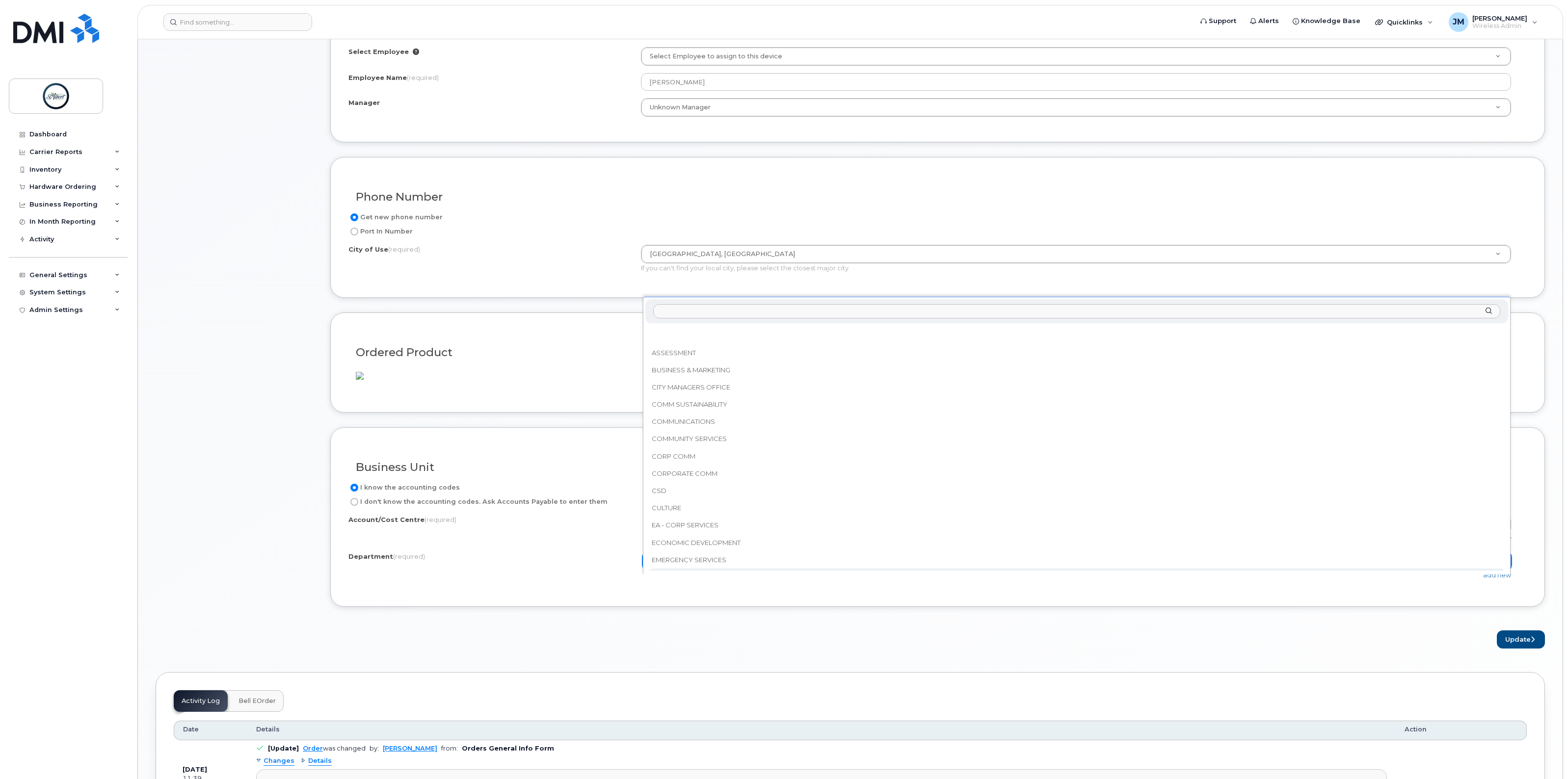
select select "ENGINEERING"
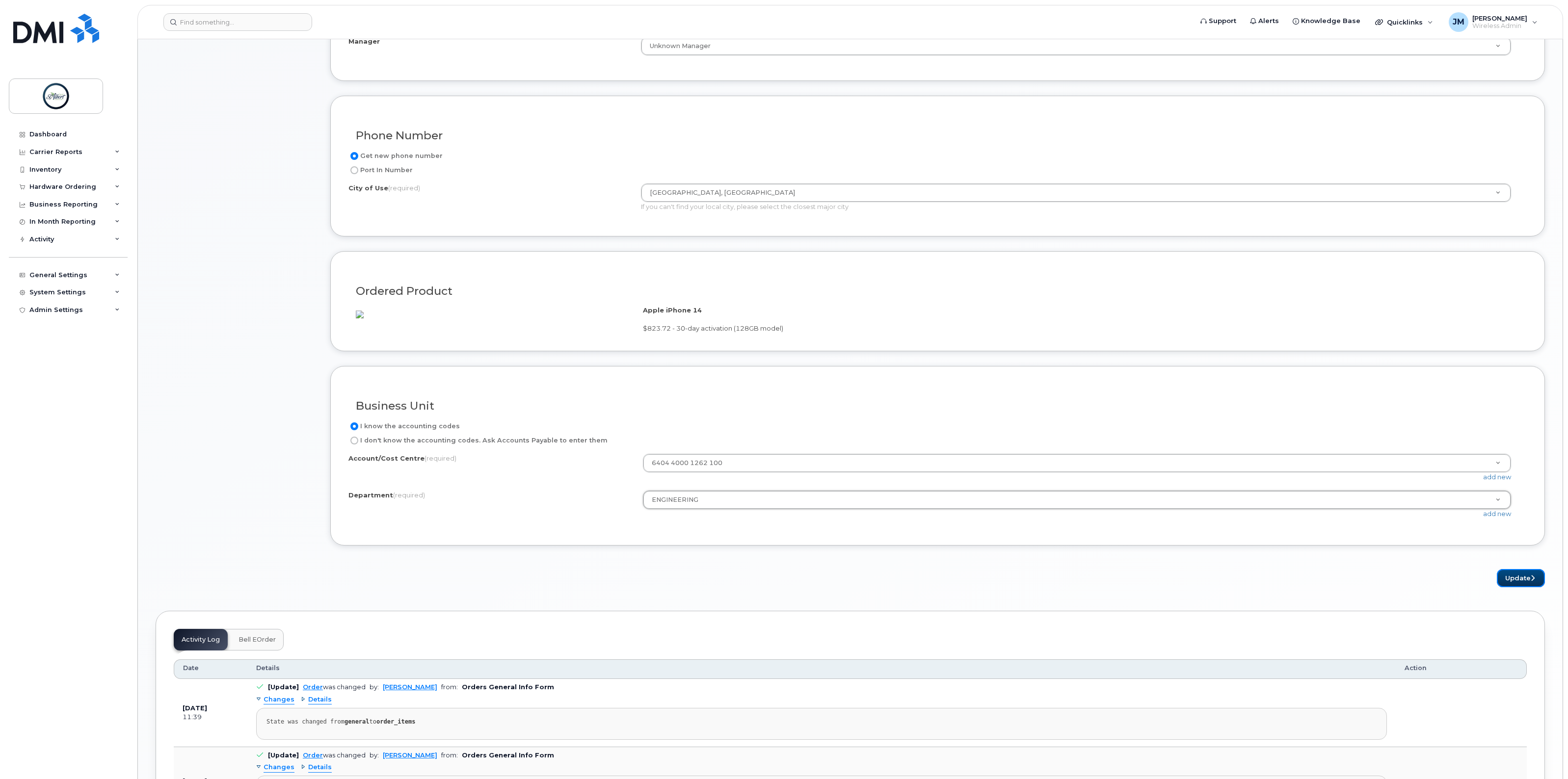
click at [1521, 587] on button "Update" at bounding box center [1521, 578] width 48 height 18
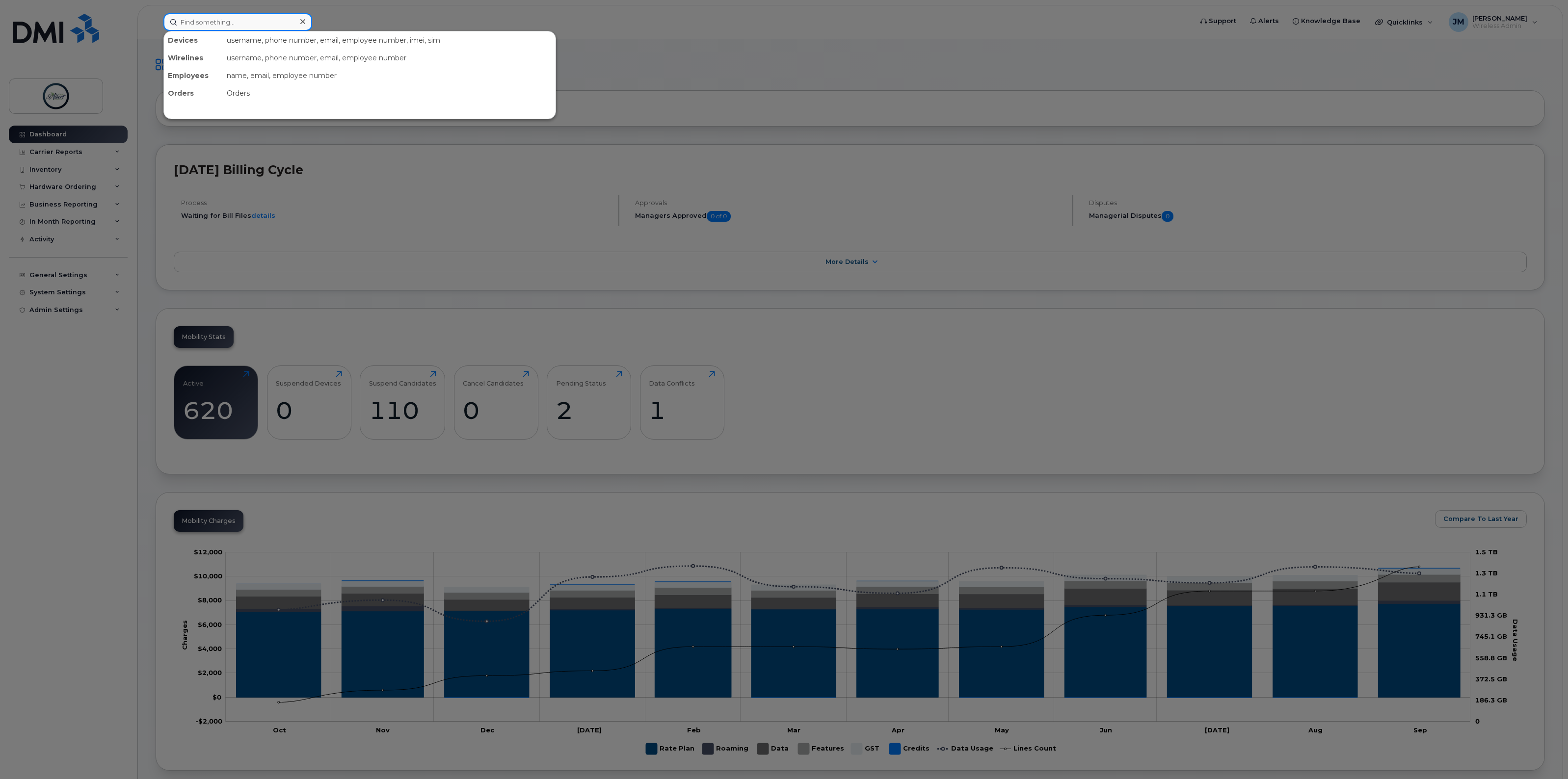
click at [202, 21] on input at bounding box center [238, 21] width 149 height 18
drag, startPoint x: 238, startPoint y: 23, endPoint x: 116, endPoint y: 10, distance: 122.7
click at [156, 13] on div "jbetter No results" at bounding box center [675, 21] width 1038 height 18
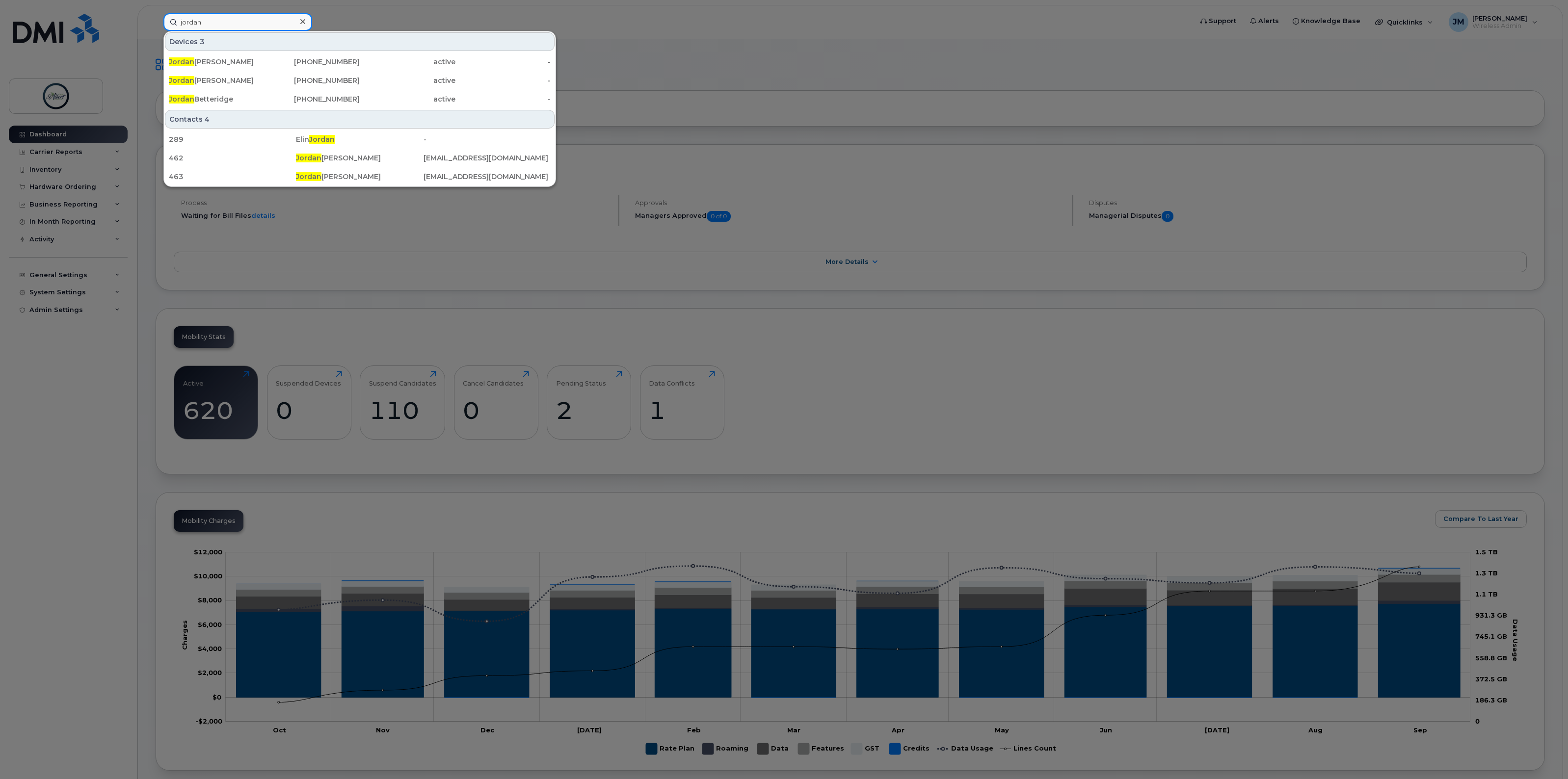
type input "jordan"
click at [214, 99] on div "[PERSON_NAME]" at bounding box center [216, 99] width 95 height 10
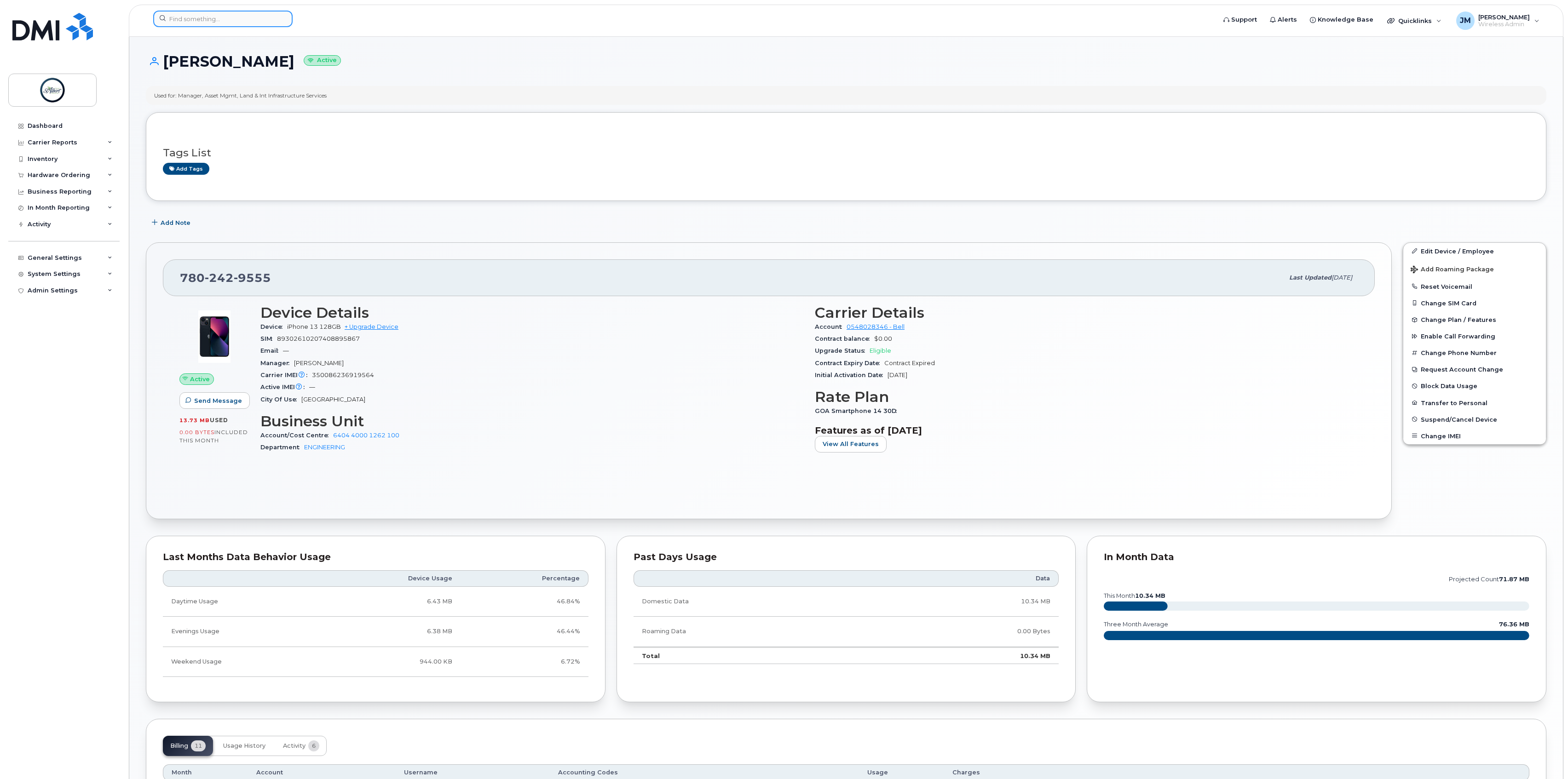
click at [216, 21] on input at bounding box center [223, 18] width 139 height 16
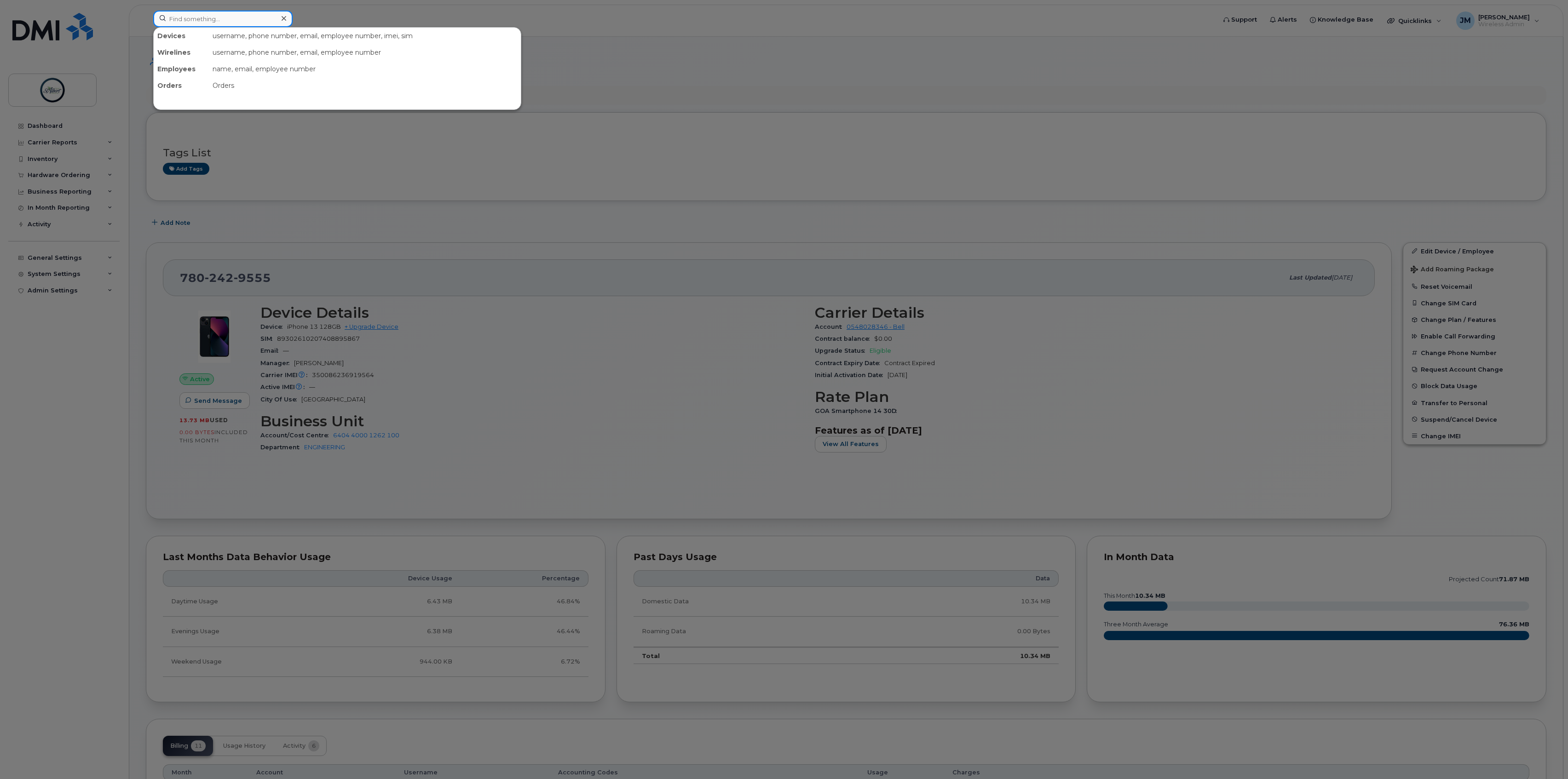
click at [206, 17] on input at bounding box center [223, 18] width 139 height 16
click at [303, 18] on div at bounding box center [784, 390] width 1568 height 779
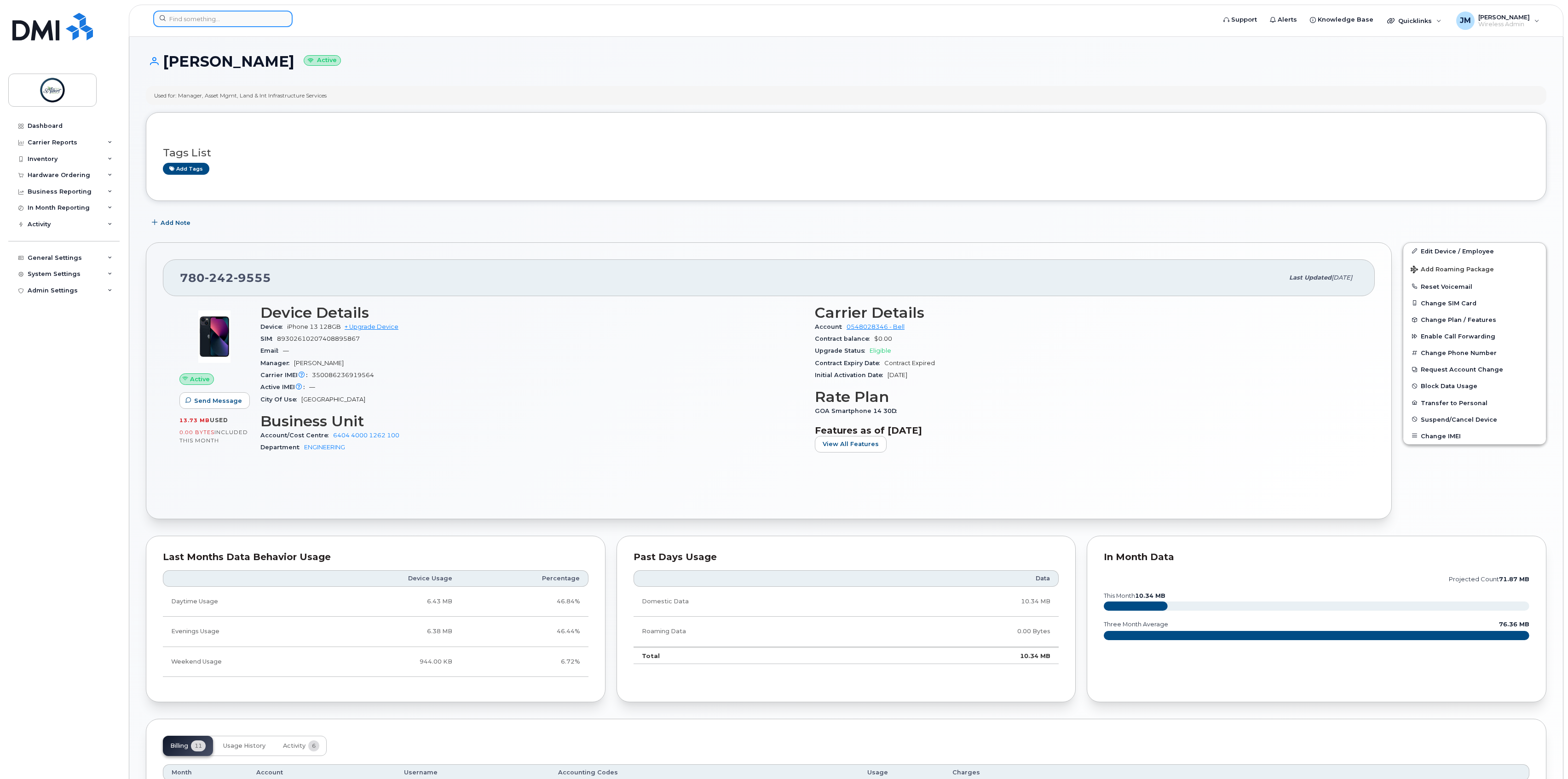
click at [234, 12] on input at bounding box center [223, 18] width 139 height 16
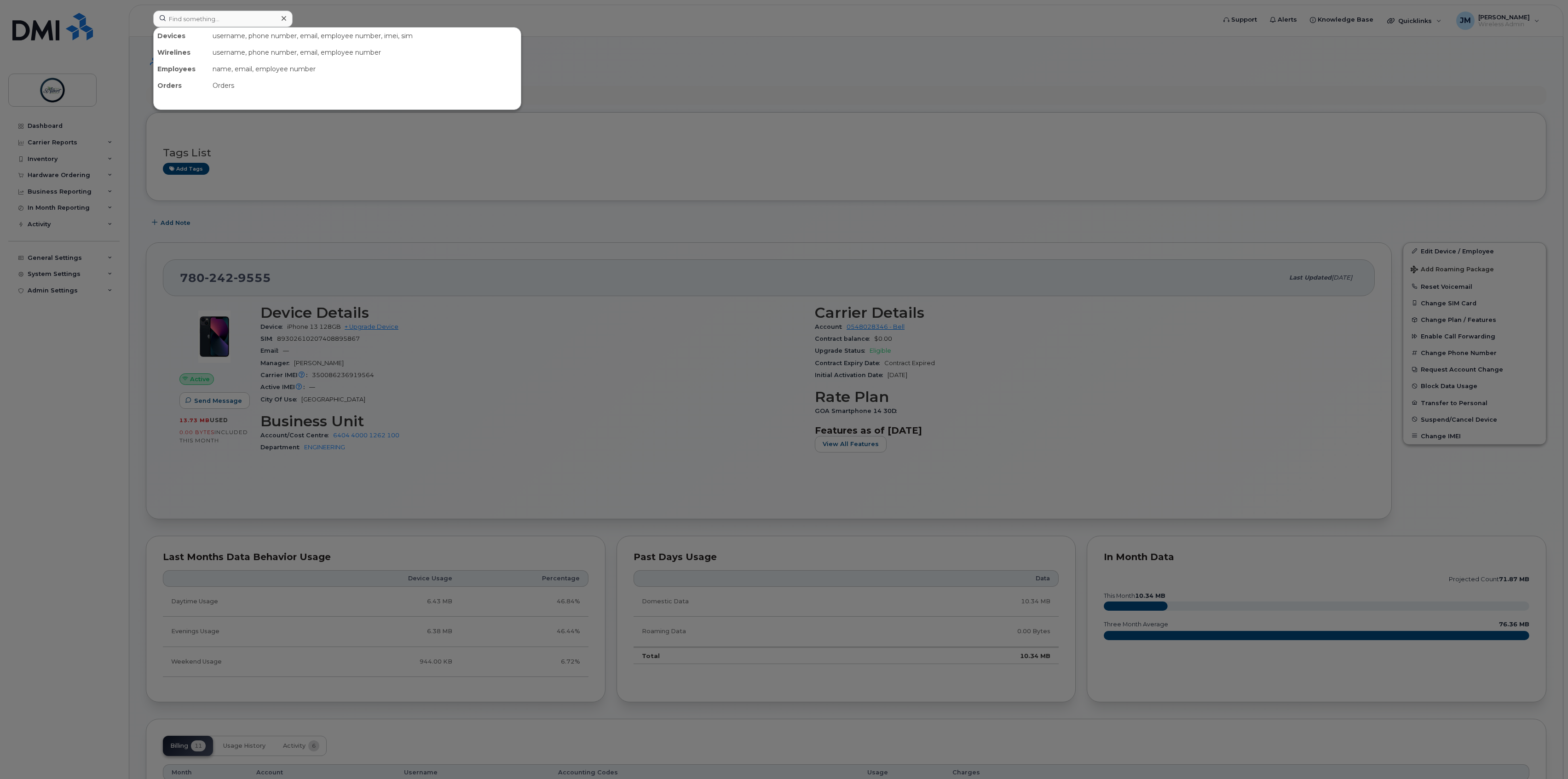
click at [337, 13] on div at bounding box center [784, 390] width 1568 height 779
click at [230, 13] on input at bounding box center [223, 18] width 139 height 16
click at [329, 15] on div at bounding box center [784, 390] width 1568 height 779
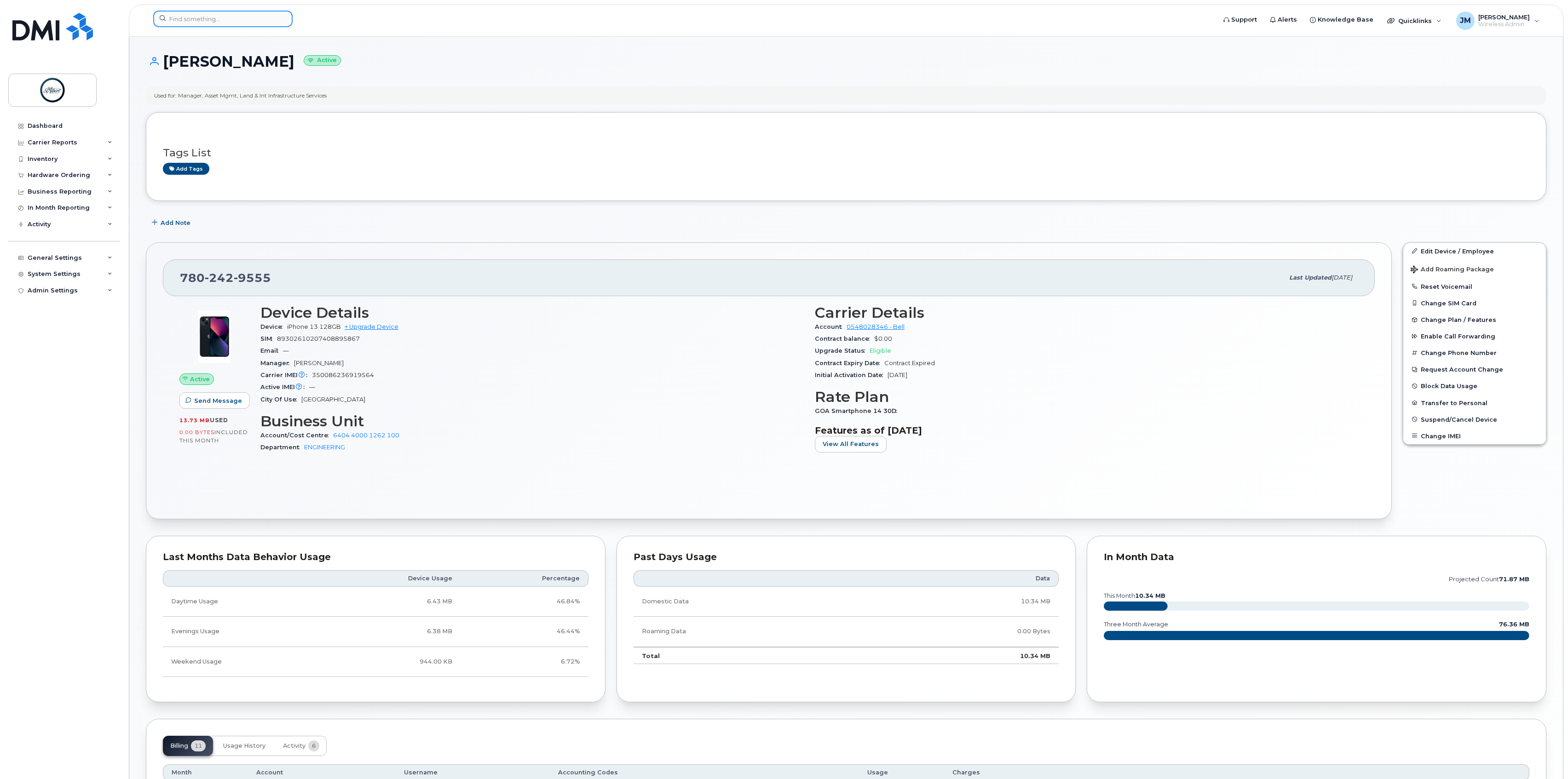
click at [230, 17] on input at bounding box center [223, 18] width 139 height 16
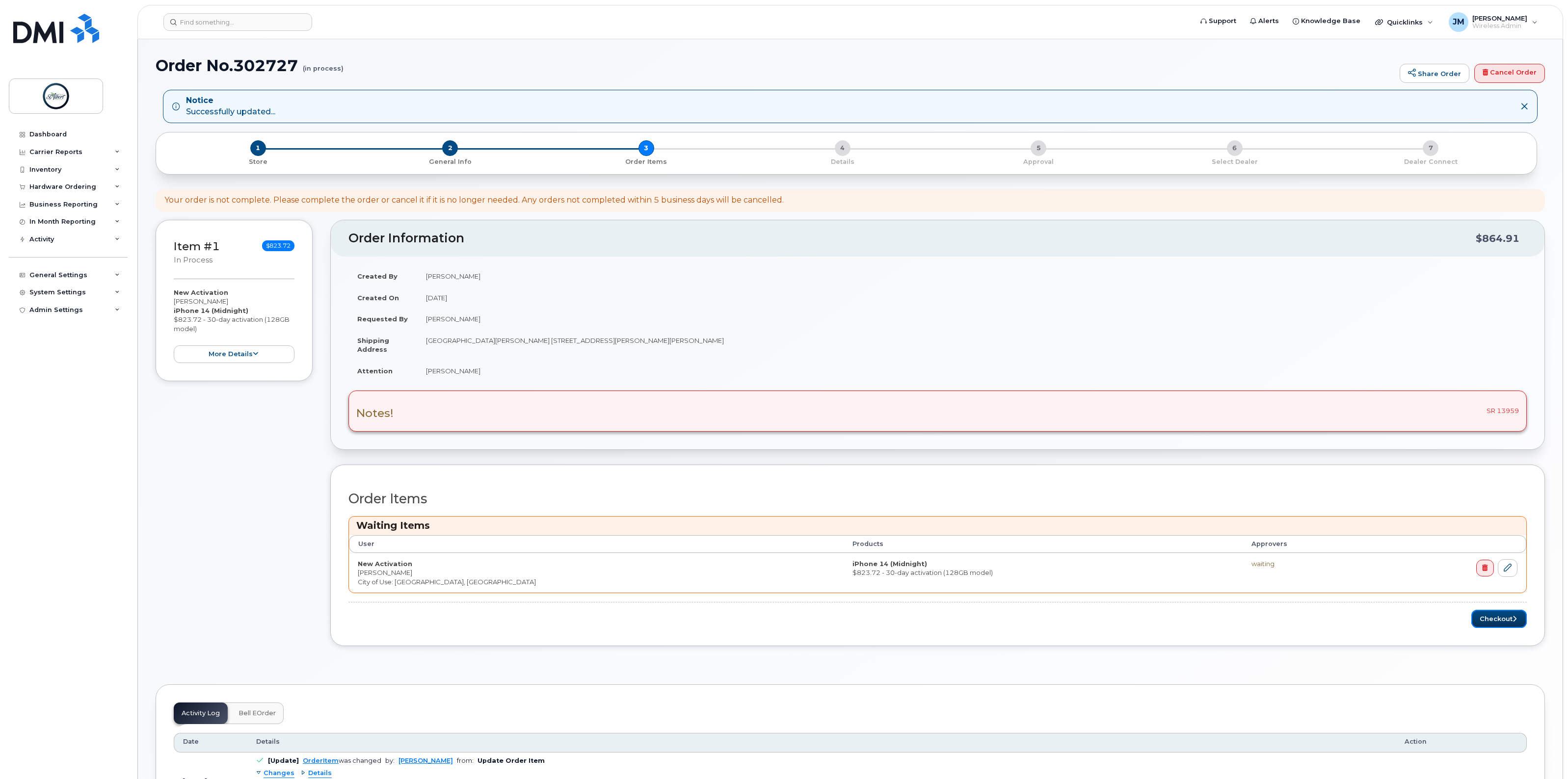
click at [1502, 626] on button "Checkout" at bounding box center [1499, 619] width 55 height 18
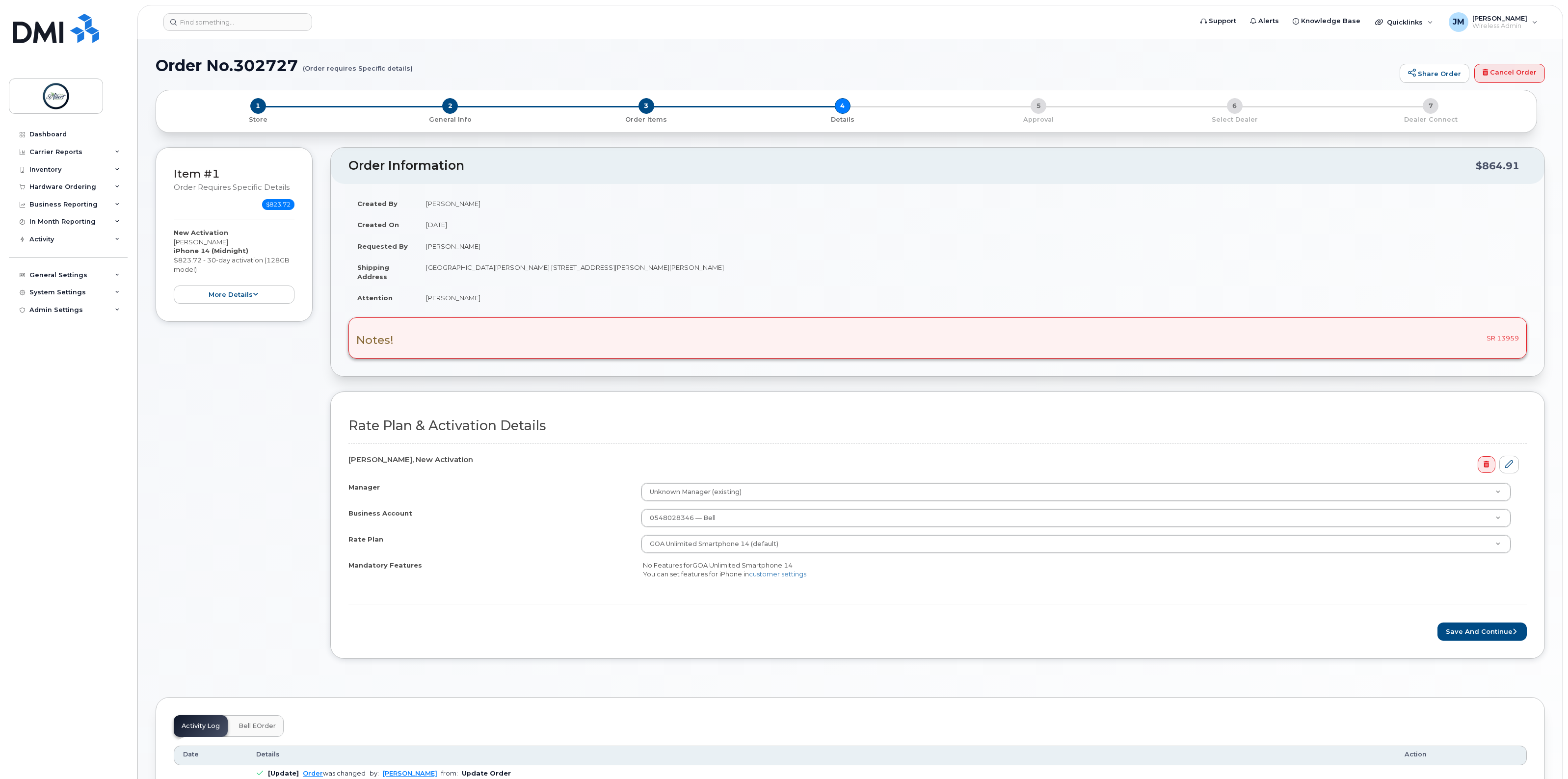
scroll to position [184, 0]
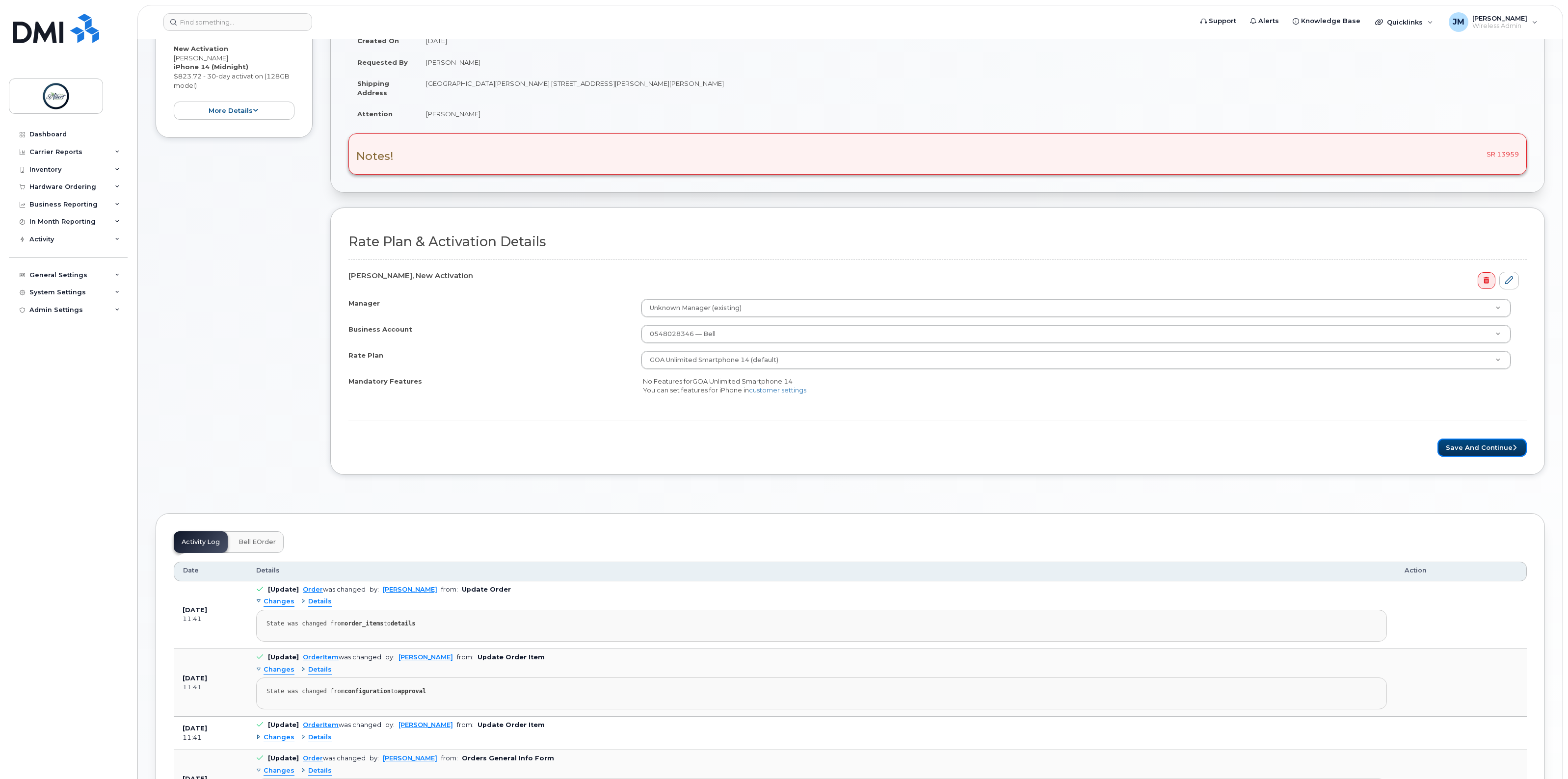
click at [1478, 453] on button "Save and Continue" at bounding box center [1482, 448] width 90 height 18
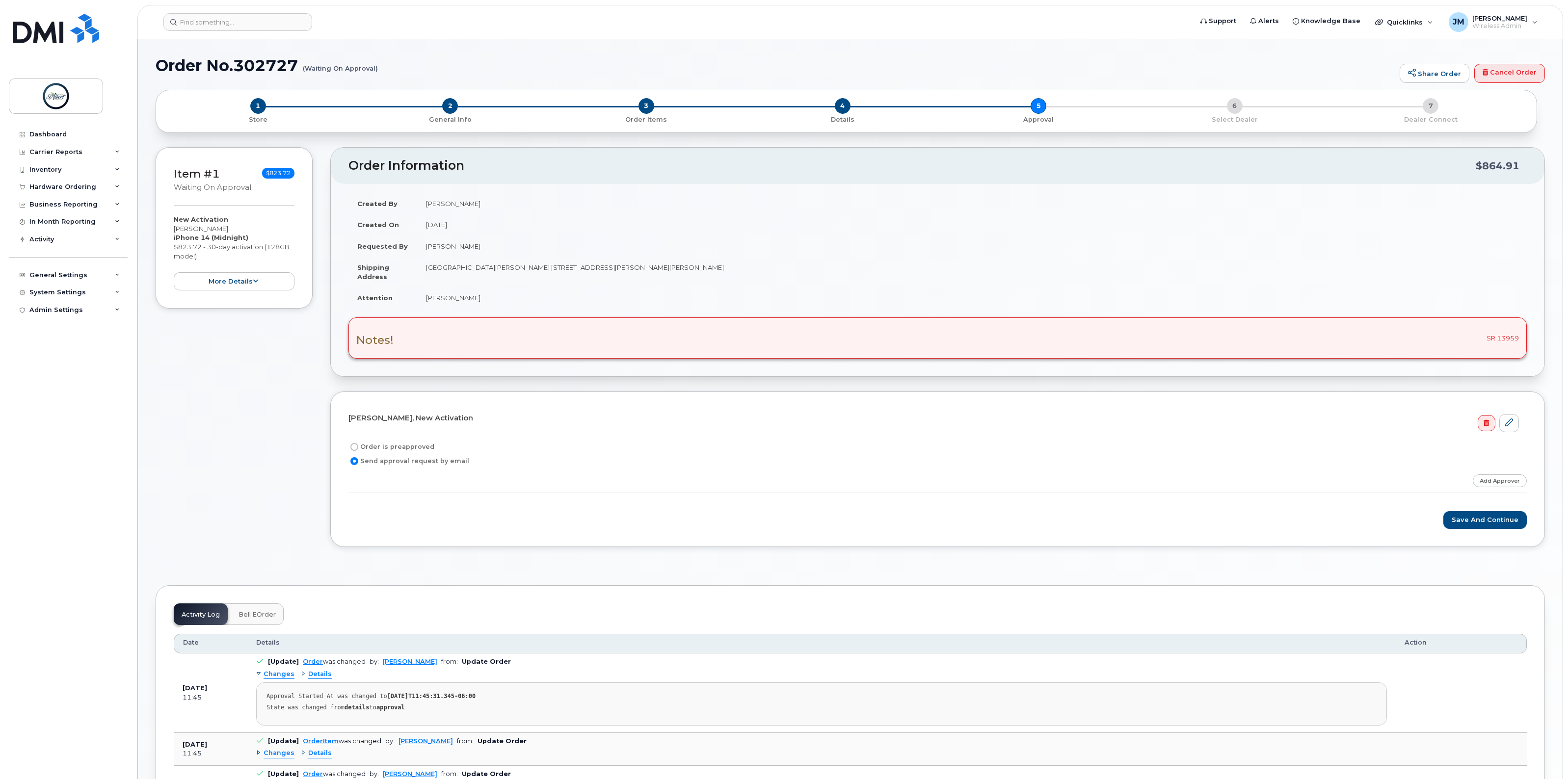
click at [359, 447] on label "Order is preapproved" at bounding box center [392, 447] width 86 height 12
click at [358, 447] on input "Order is preapproved" at bounding box center [355, 447] width 8 height 8
radio input "true"
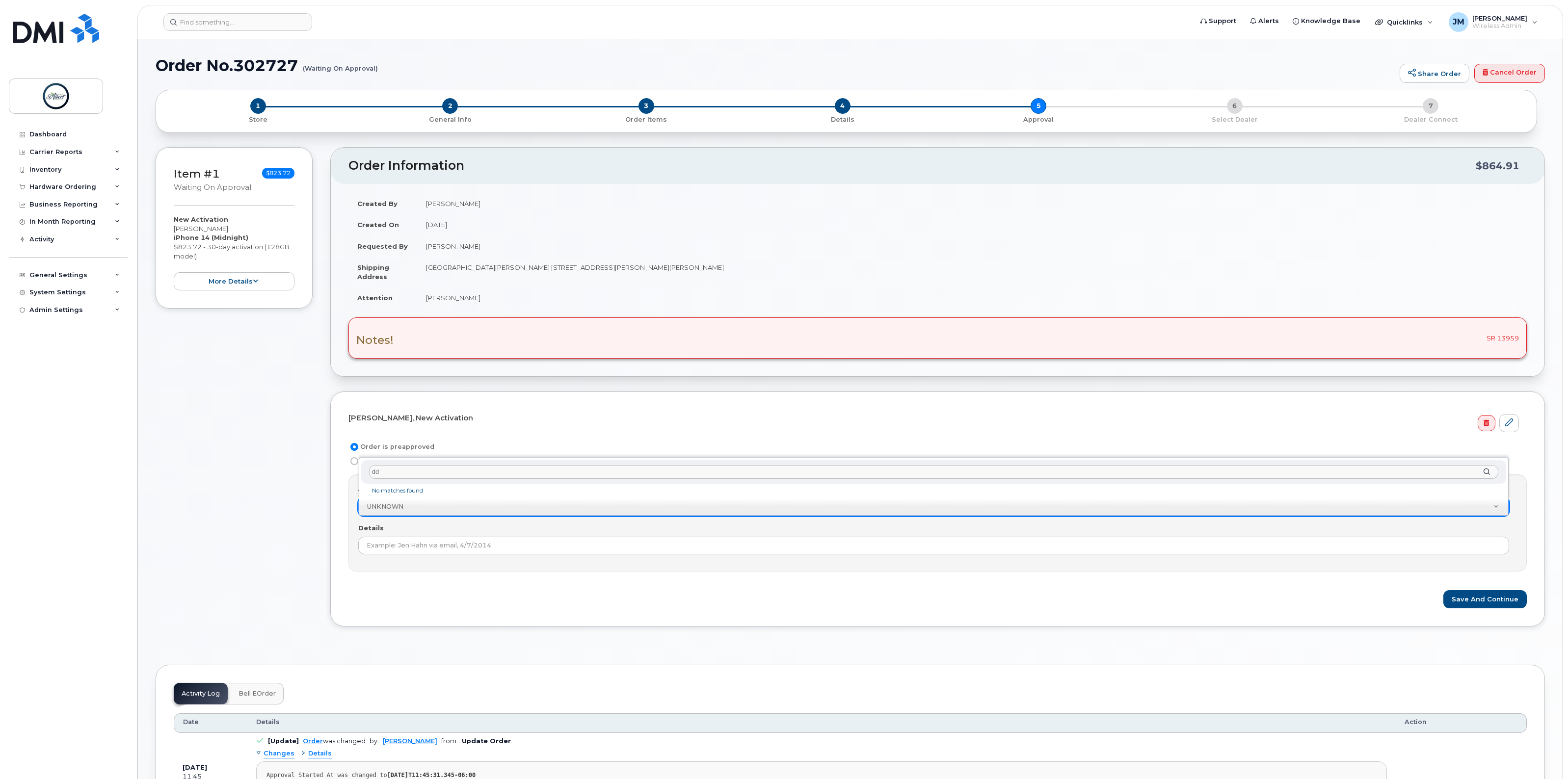
type input "d"
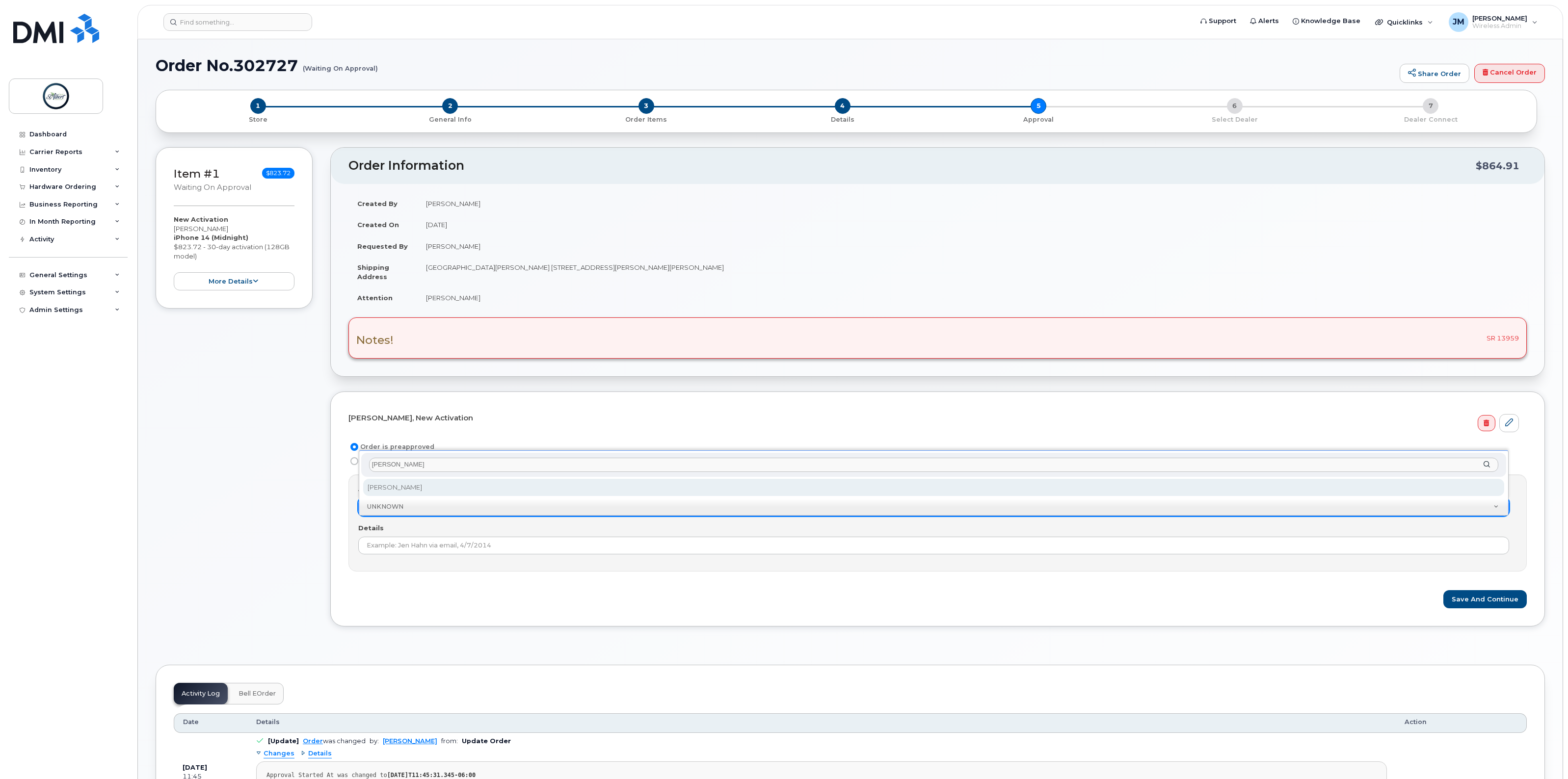
type input "dawn"
select select "2008275"
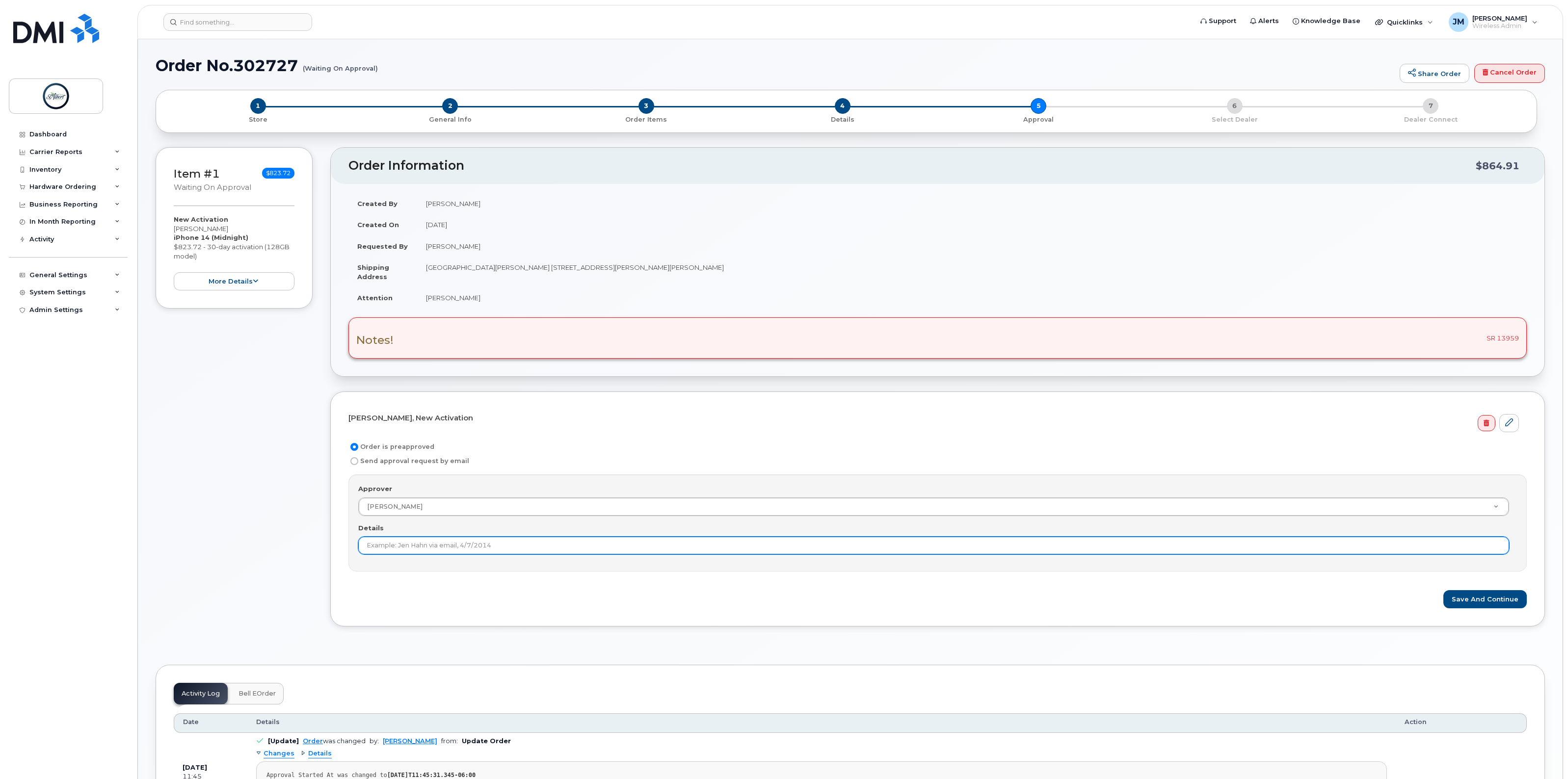
click at [399, 548] on input "Details" at bounding box center [934, 545] width 1151 height 18
type input "Approved via email"
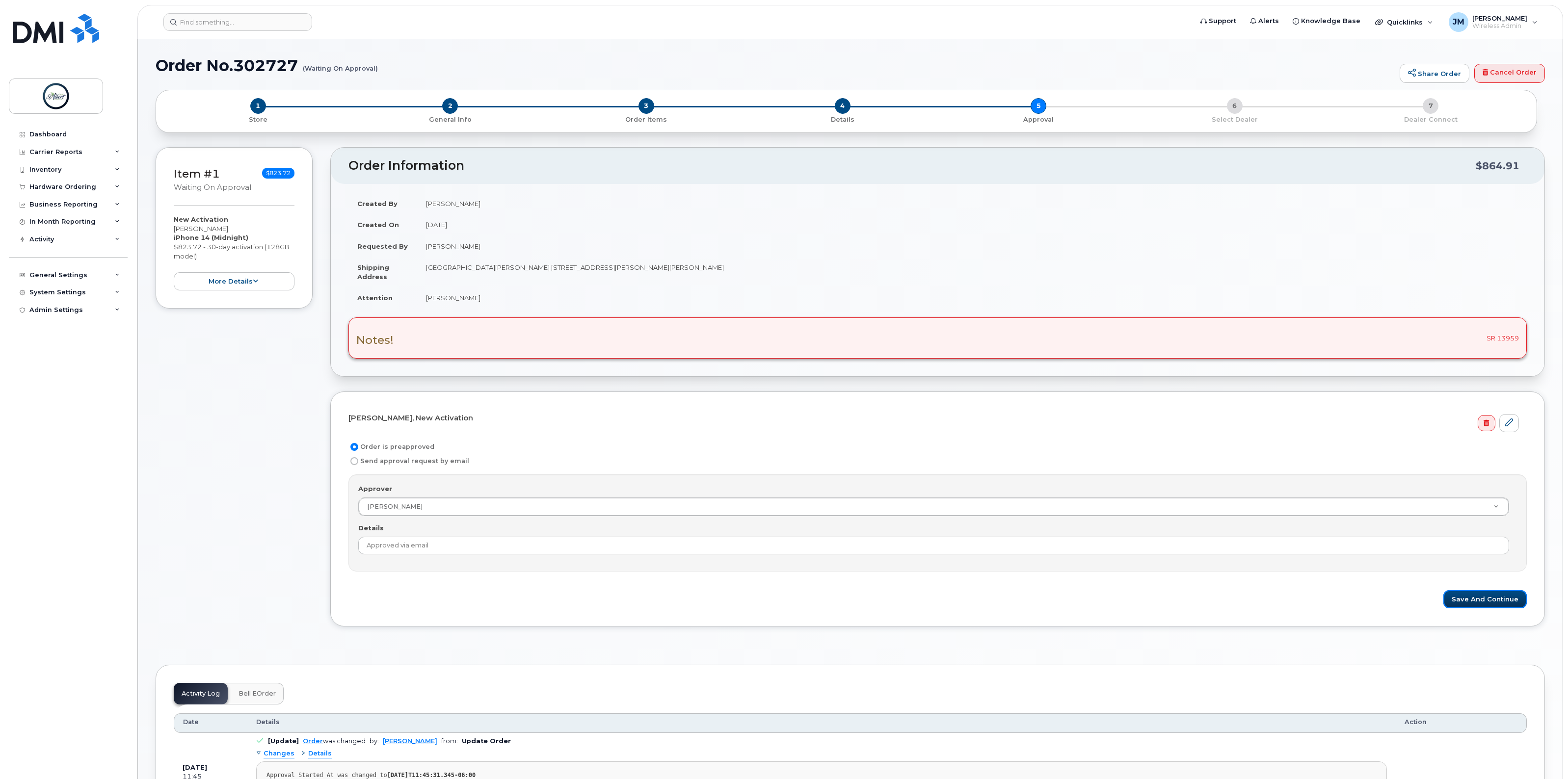
click at [1488, 600] on button "Save and Continue" at bounding box center [1485, 599] width 83 height 18
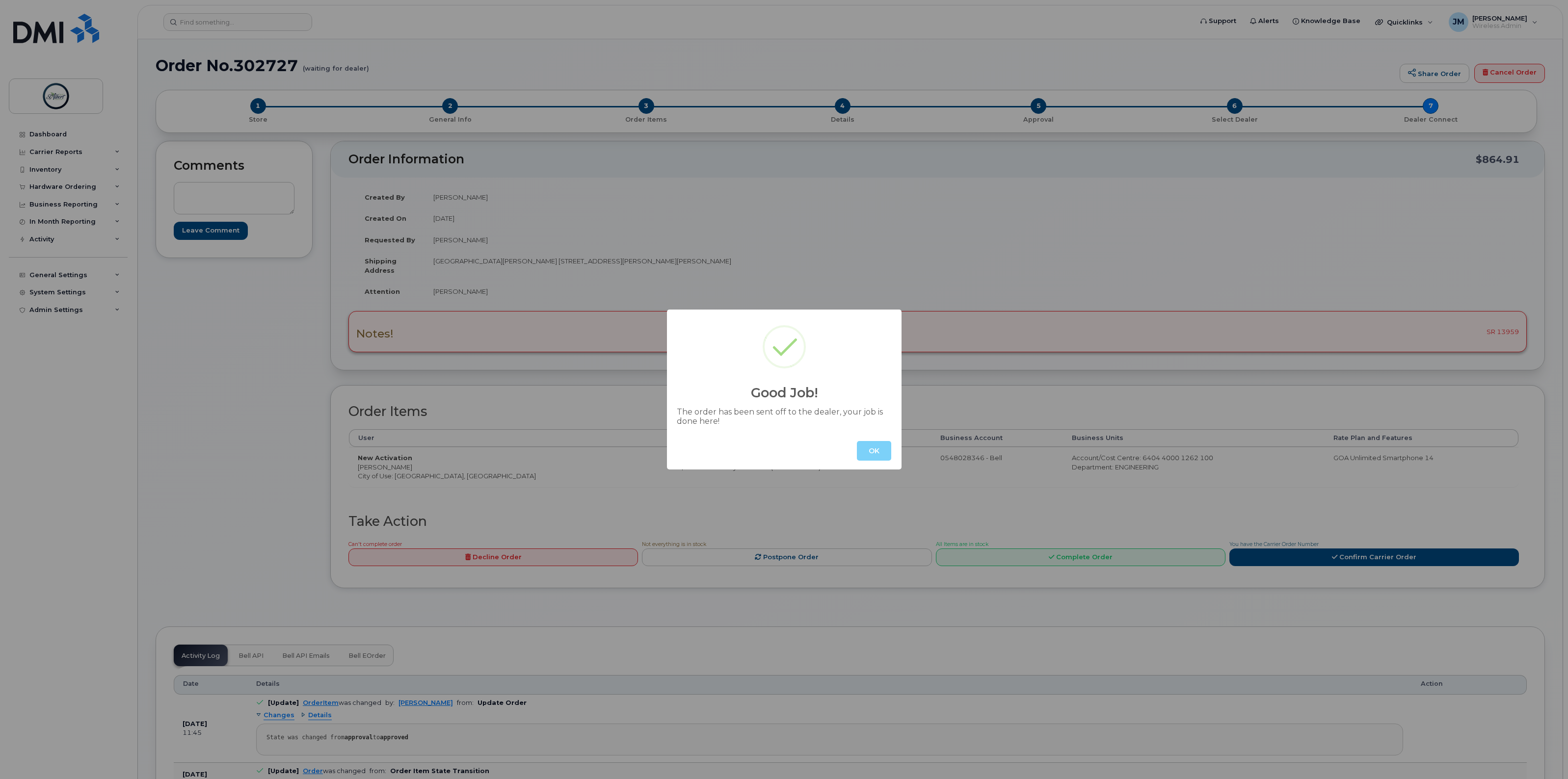
click at [876, 451] on button "OK" at bounding box center [874, 451] width 34 height 19
